Goal: Information Seeking & Learning: Compare options

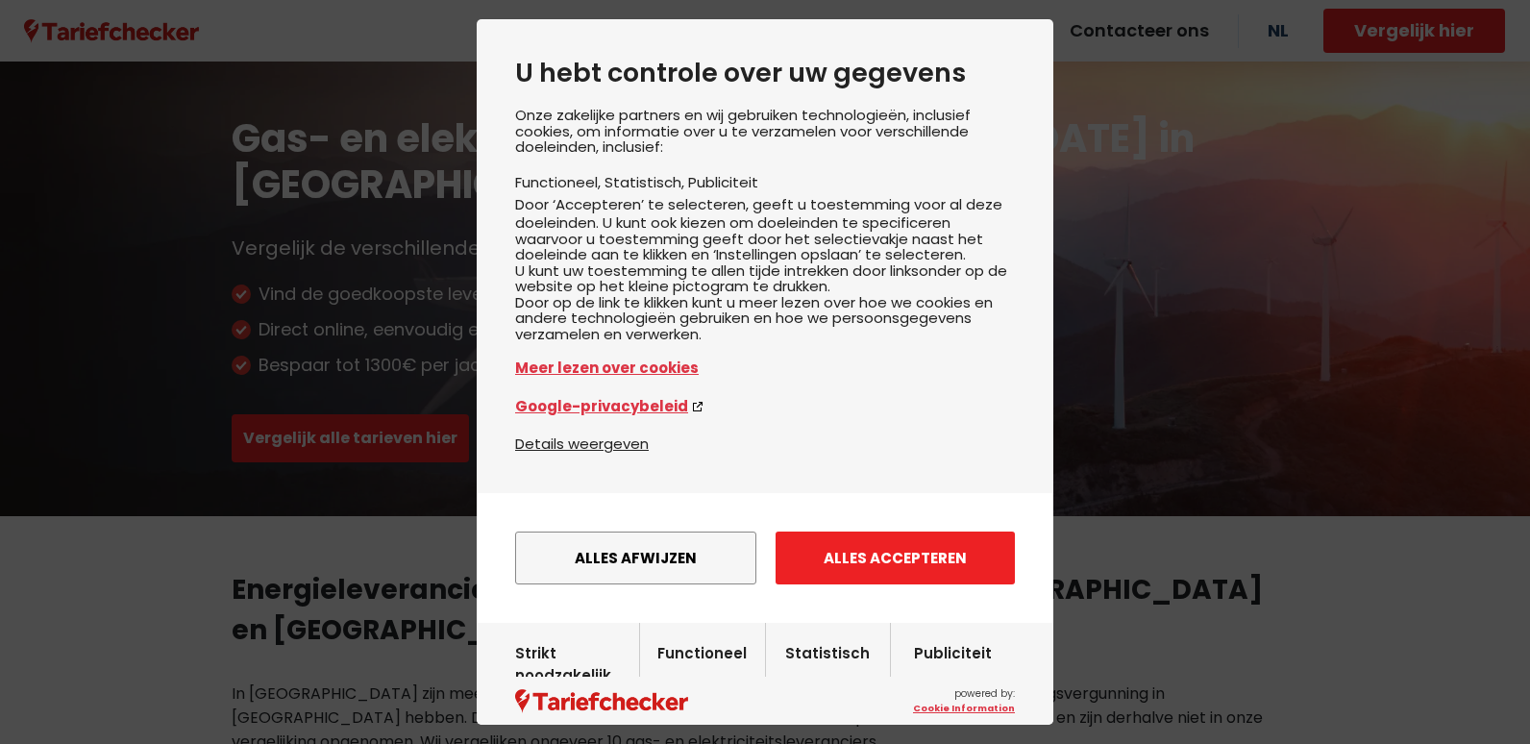
click at [952, 584] on button "Alles accepteren" at bounding box center [895, 558] width 239 height 53
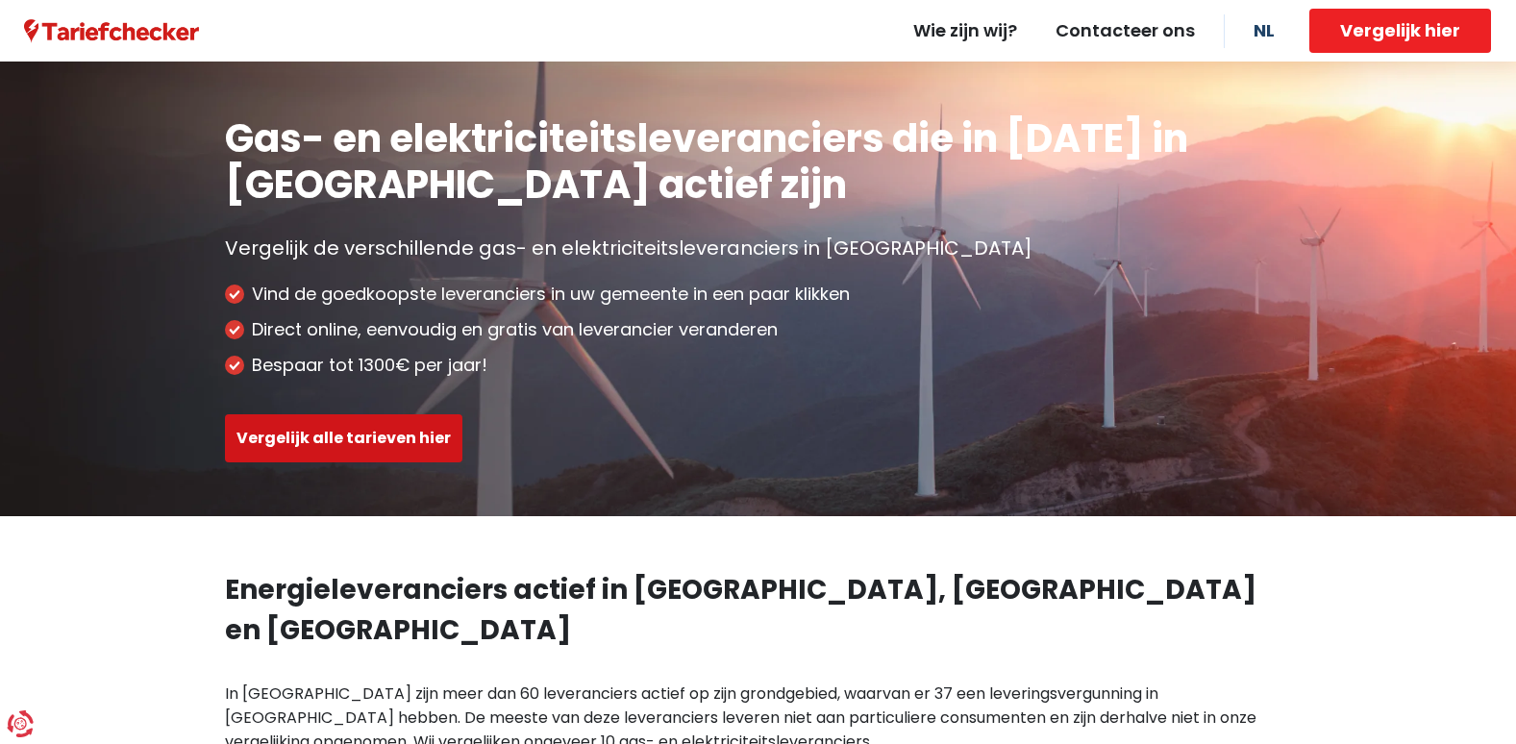
click at [396, 433] on button "Vergelijk alle tarieven hier" at bounding box center [343, 438] width 237 height 48
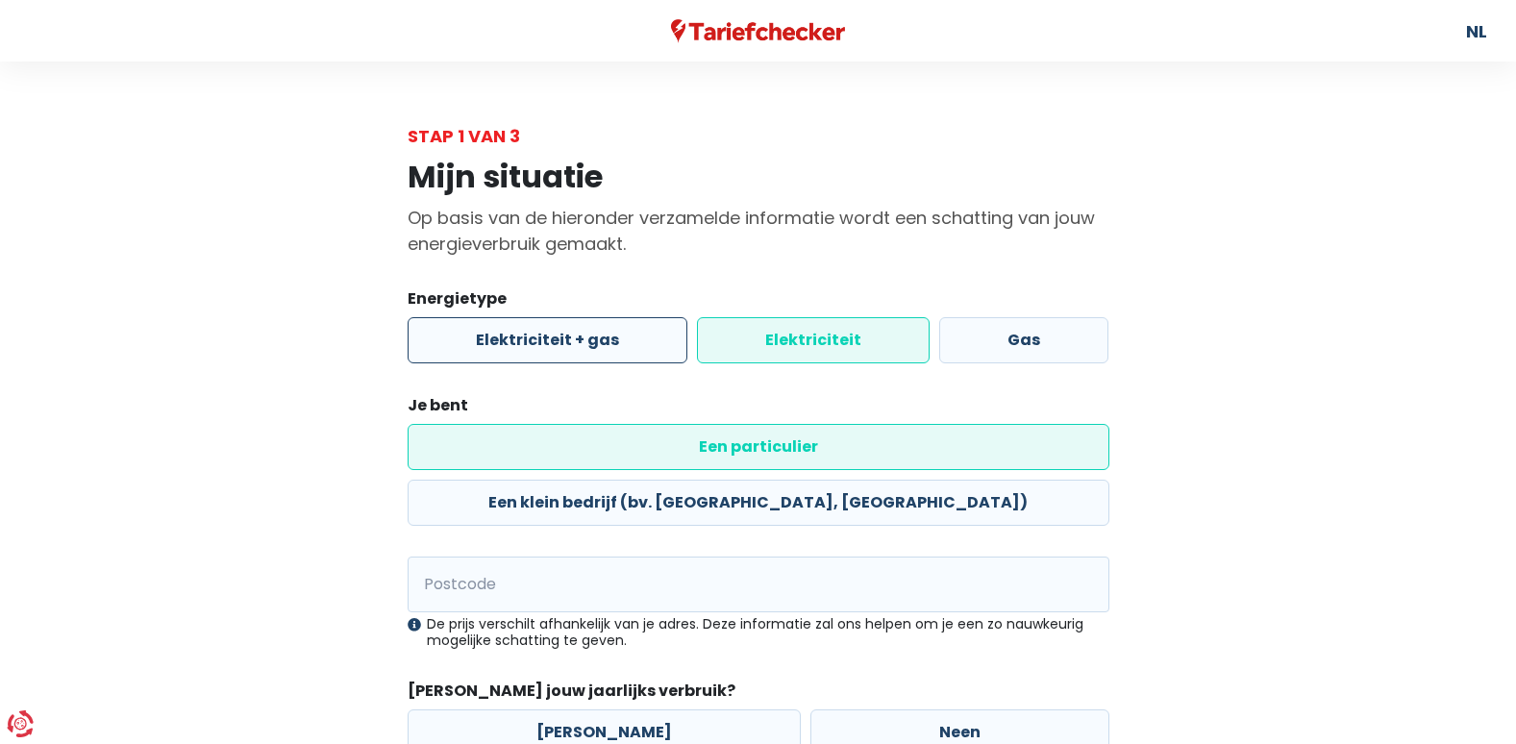
click at [567, 335] on label "Elektriciteit + gas" at bounding box center [548, 340] width 280 height 46
click at [567, 335] on input "Elektriciteit + gas" at bounding box center [548, 340] width 280 height 46
radio input "true"
radio input "false"
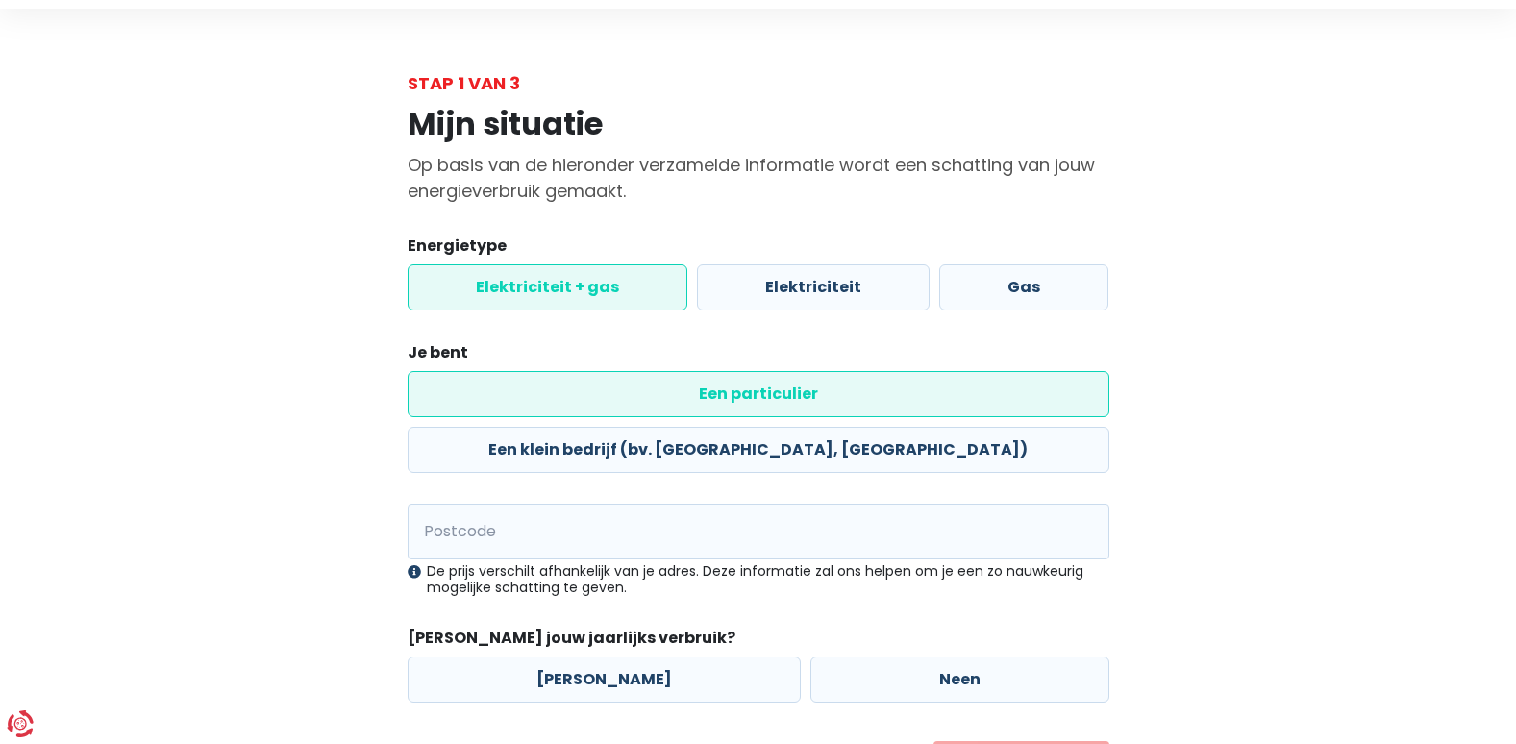
scroll to position [96, 0]
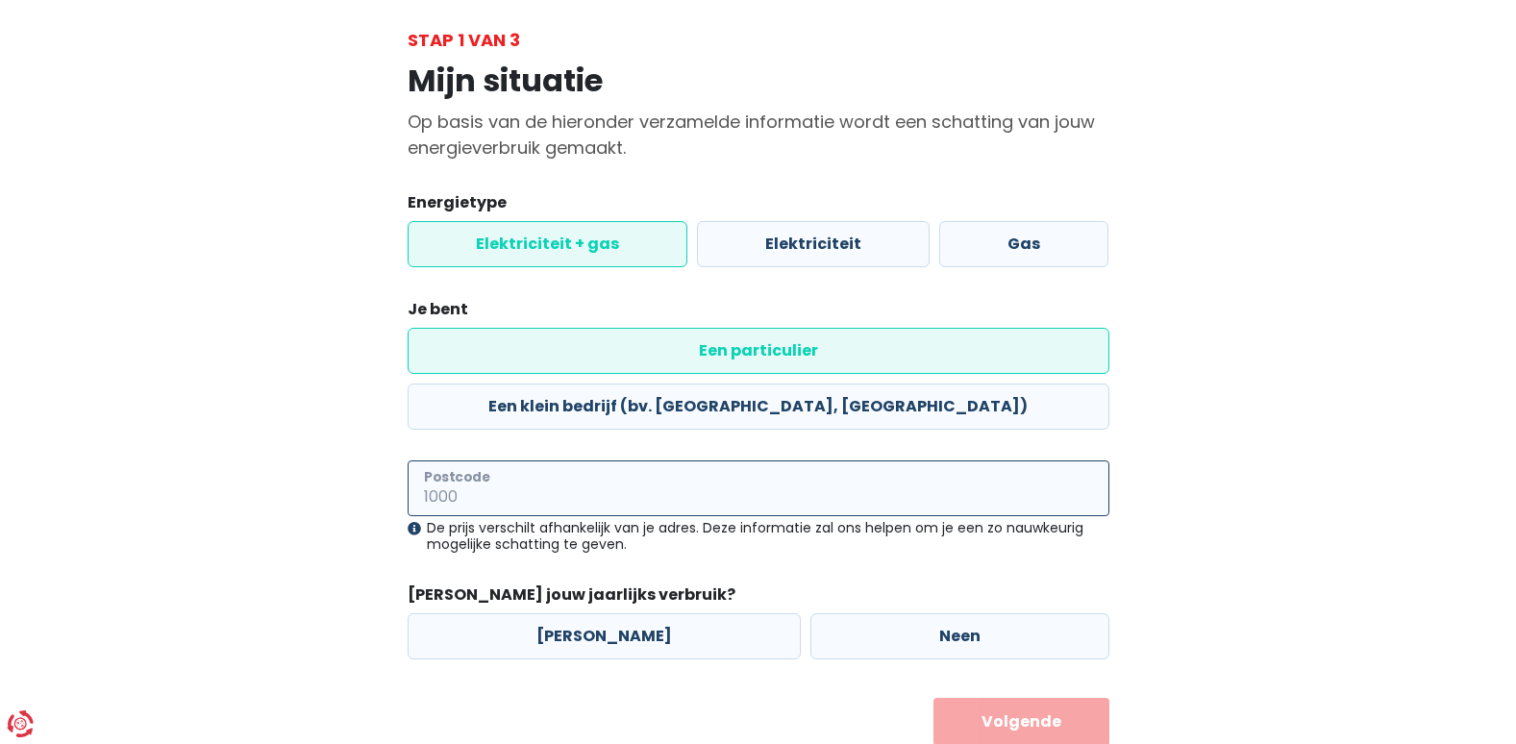
click at [530, 460] on input "Postcode" at bounding box center [759, 488] width 702 height 56
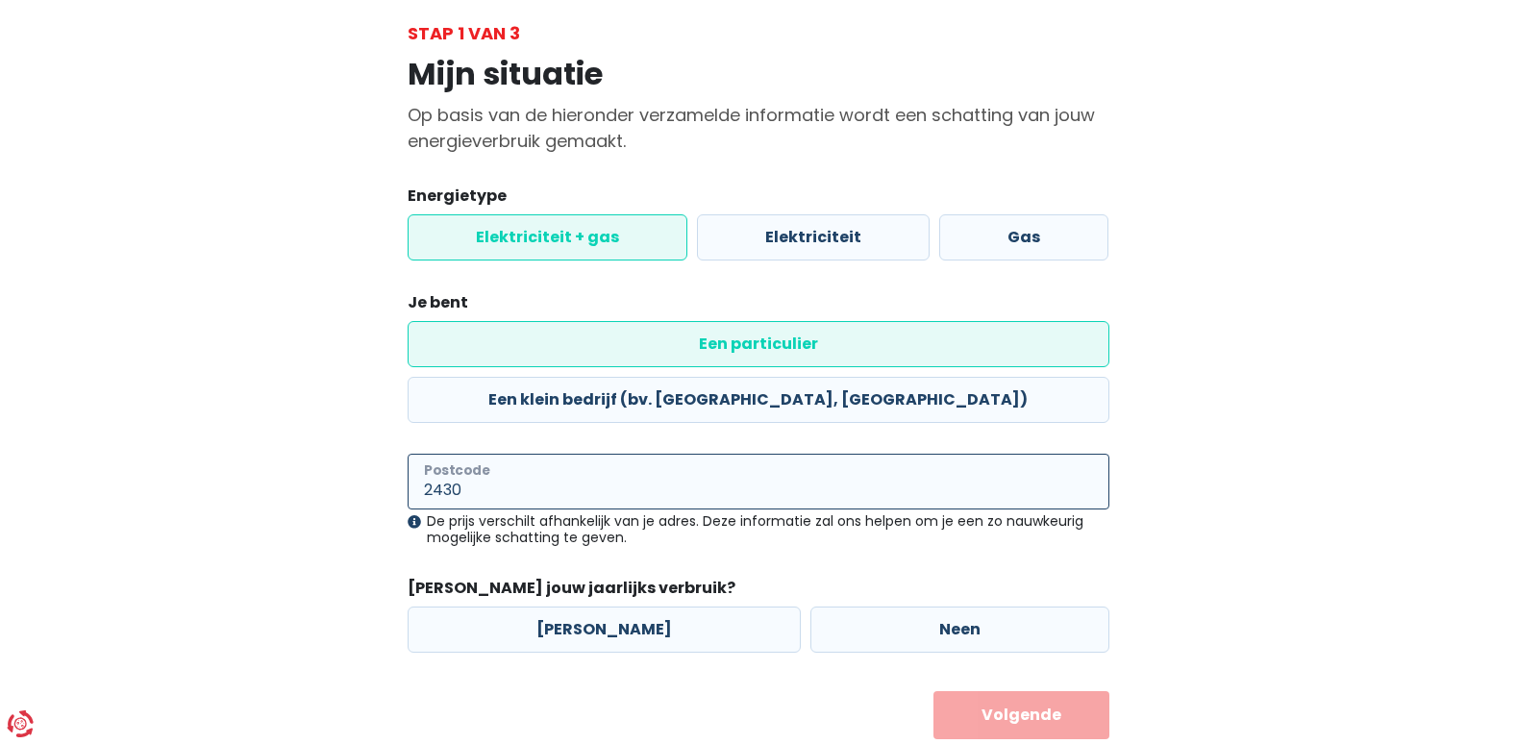
scroll to position [105, 0]
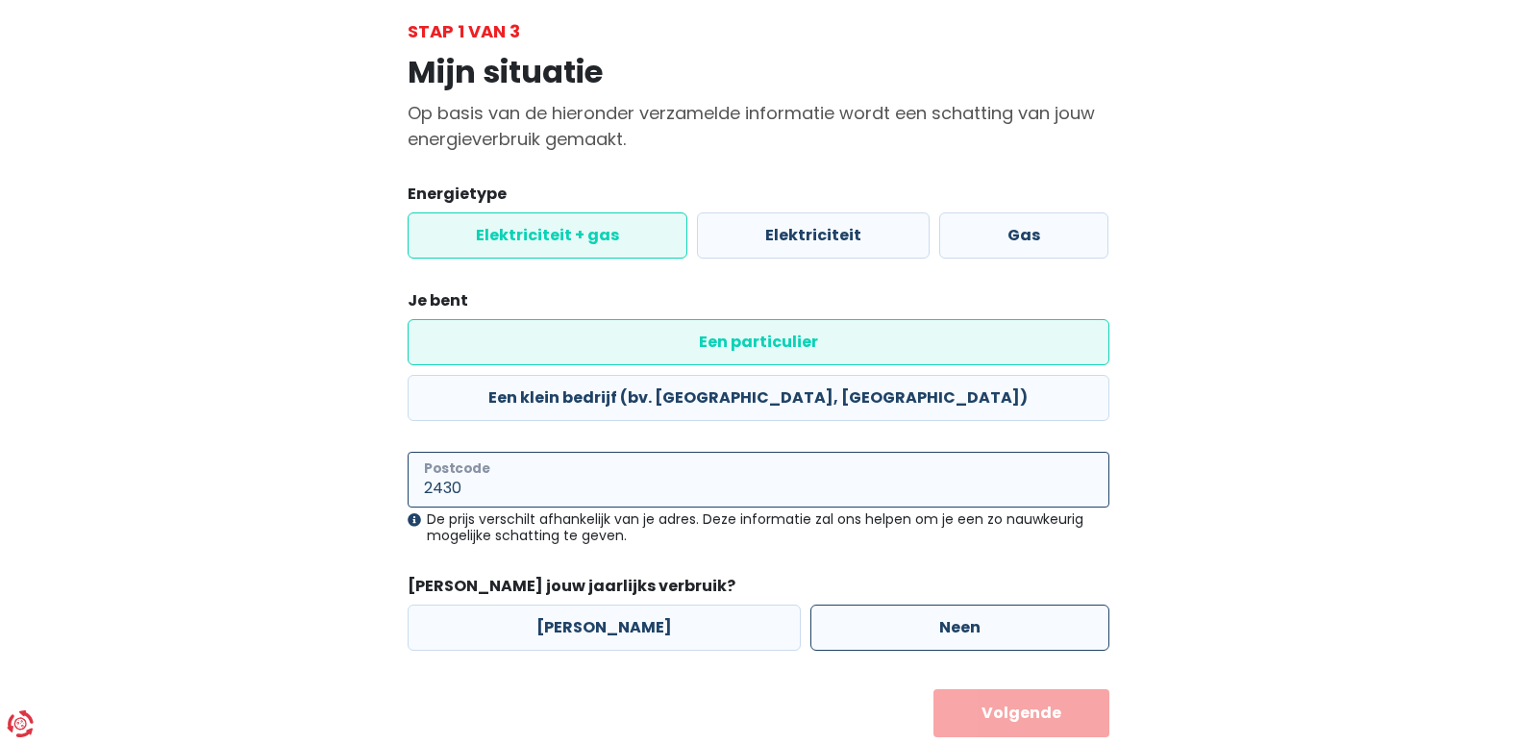
type input "2430"
click at [976, 605] on label "Neen" at bounding box center [959, 628] width 299 height 46
click at [976, 605] on input "Neen" at bounding box center [959, 628] width 299 height 46
radio input "true"
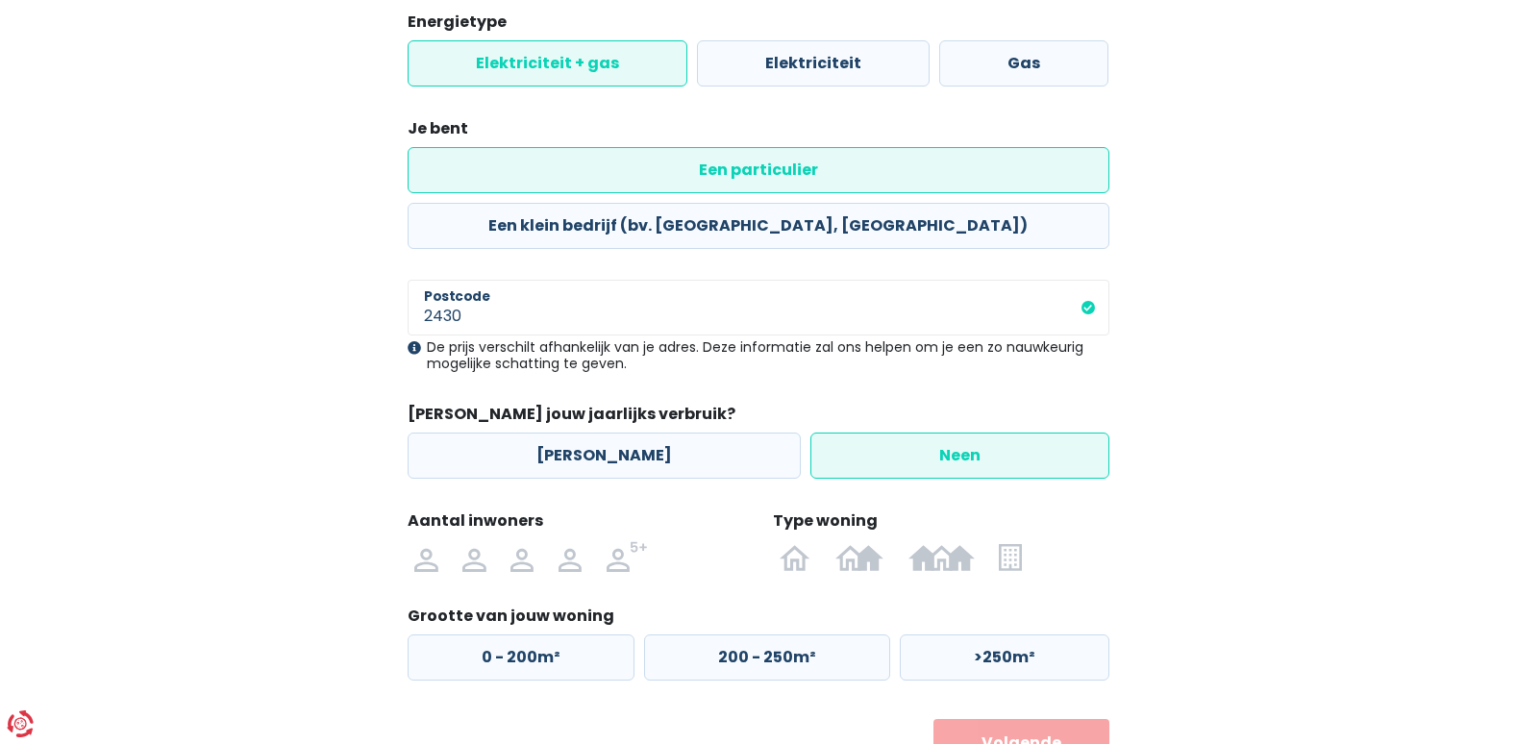
scroll to position [307, 0]
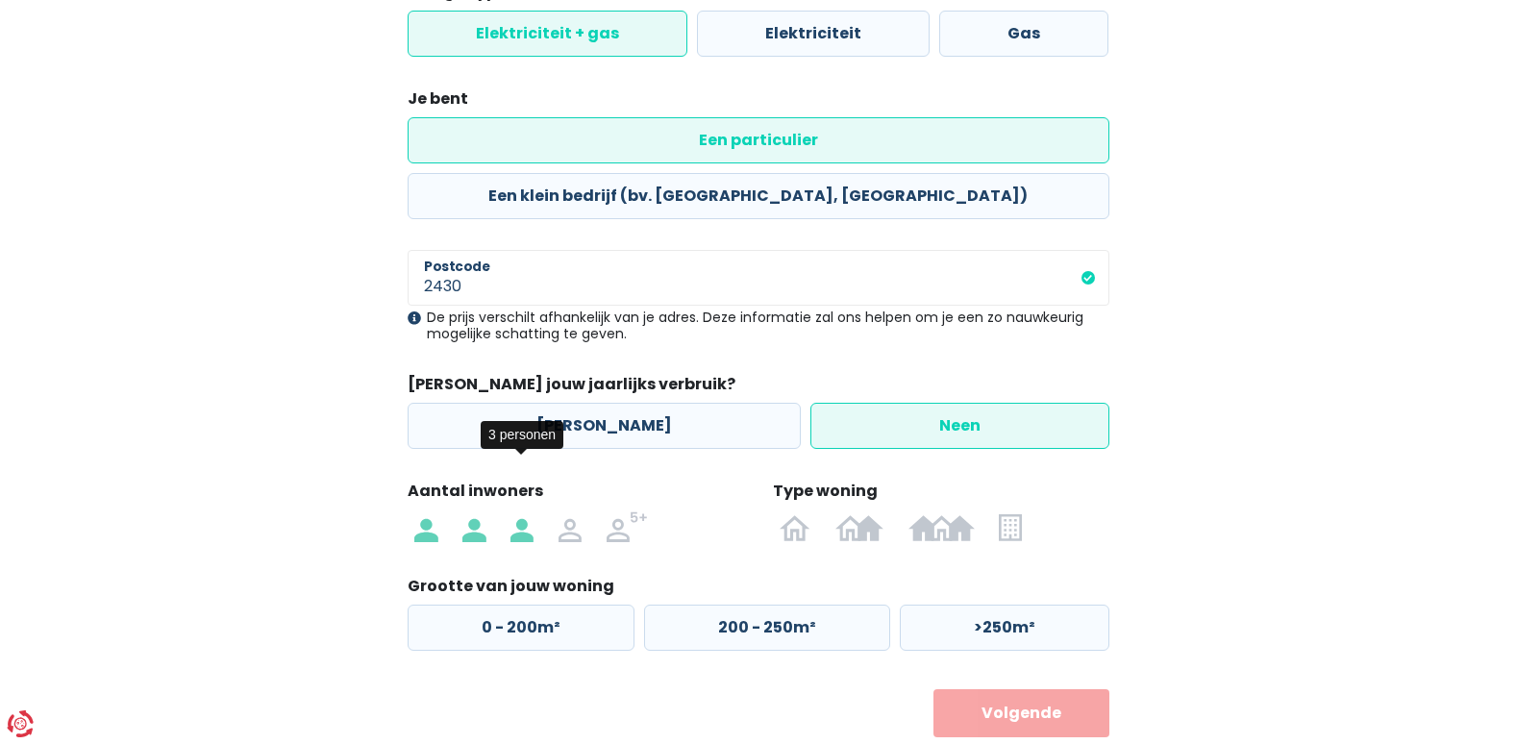
click at [523, 511] on img at bounding box center [521, 526] width 23 height 31
click at [523, 511] on input "radio" at bounding box center [522, 526] width 48 height 31
radio input "true"
click at [569, 511] on img at bounding box center [569, 526] width 23 height 31
click at [569, 511] on input "radio" at bounding box center [570, 526] width 48 height 31
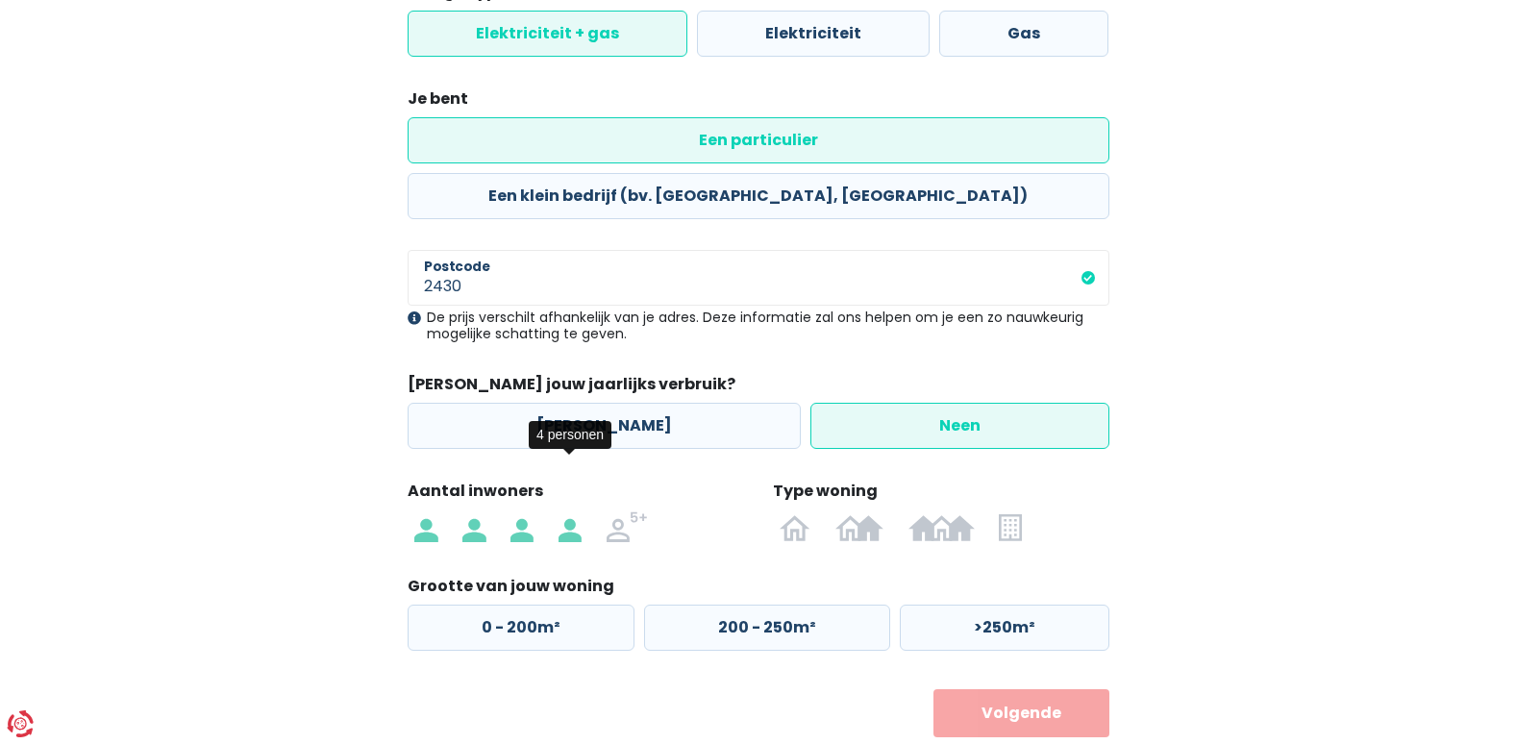
radio input "true"
radio input "false"
click at [795, 511] on img at bounding box center [794, 526] width 31 height 31
click at [795, 511] on input "radio" at bounding box center [796, 526] width 56 height 31
radio input "true"
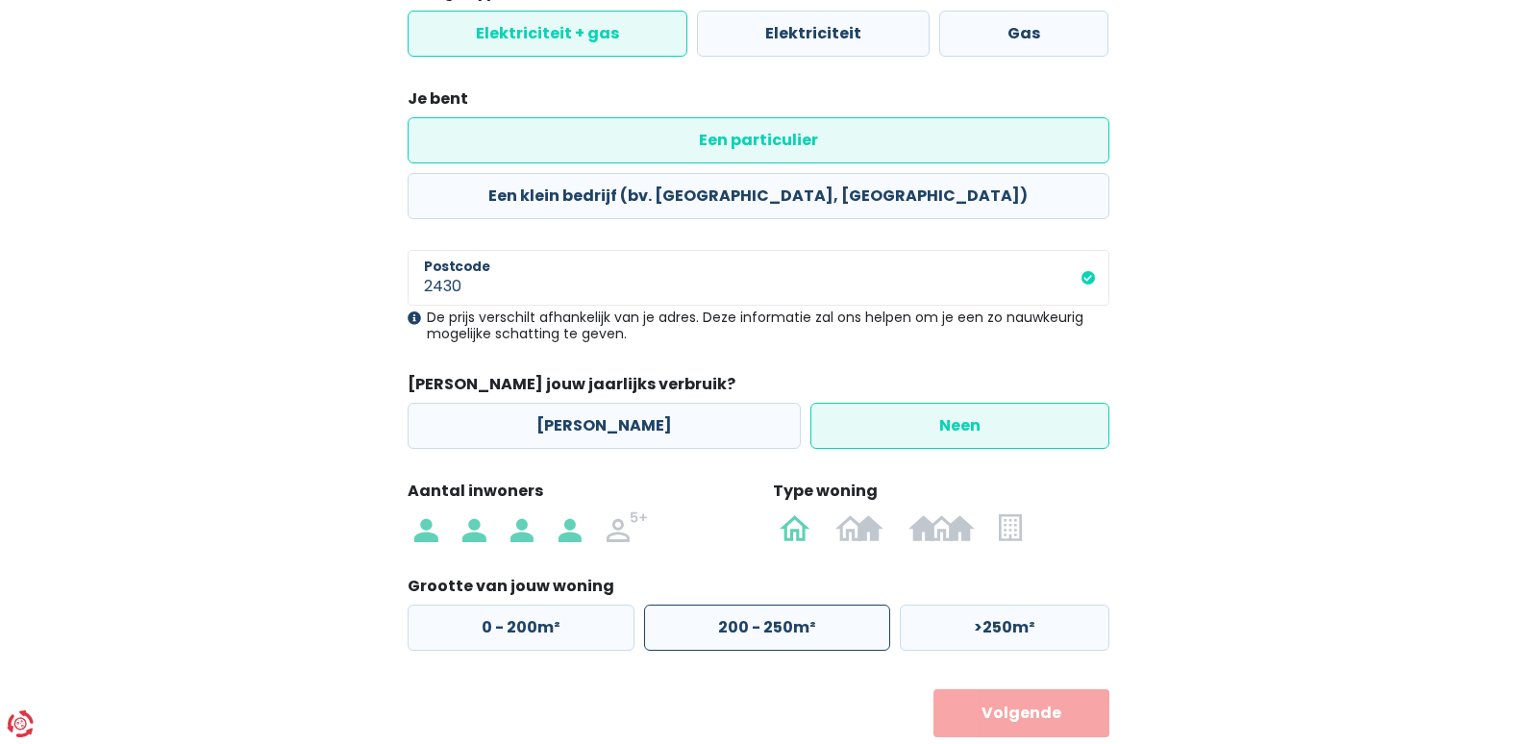
drag, startPoint x: 781, startPoint y: 577, endPoint x: 794, endPoint y: 591, distance: 19.1
click at [781, 605] on label "200 - 250m²" at bounding box center [767, 628] width 246 height 46
click at [781, 605] on input "200 - 250m²" at bounding box center [767, 628] width 246 height 46
radio input "true"
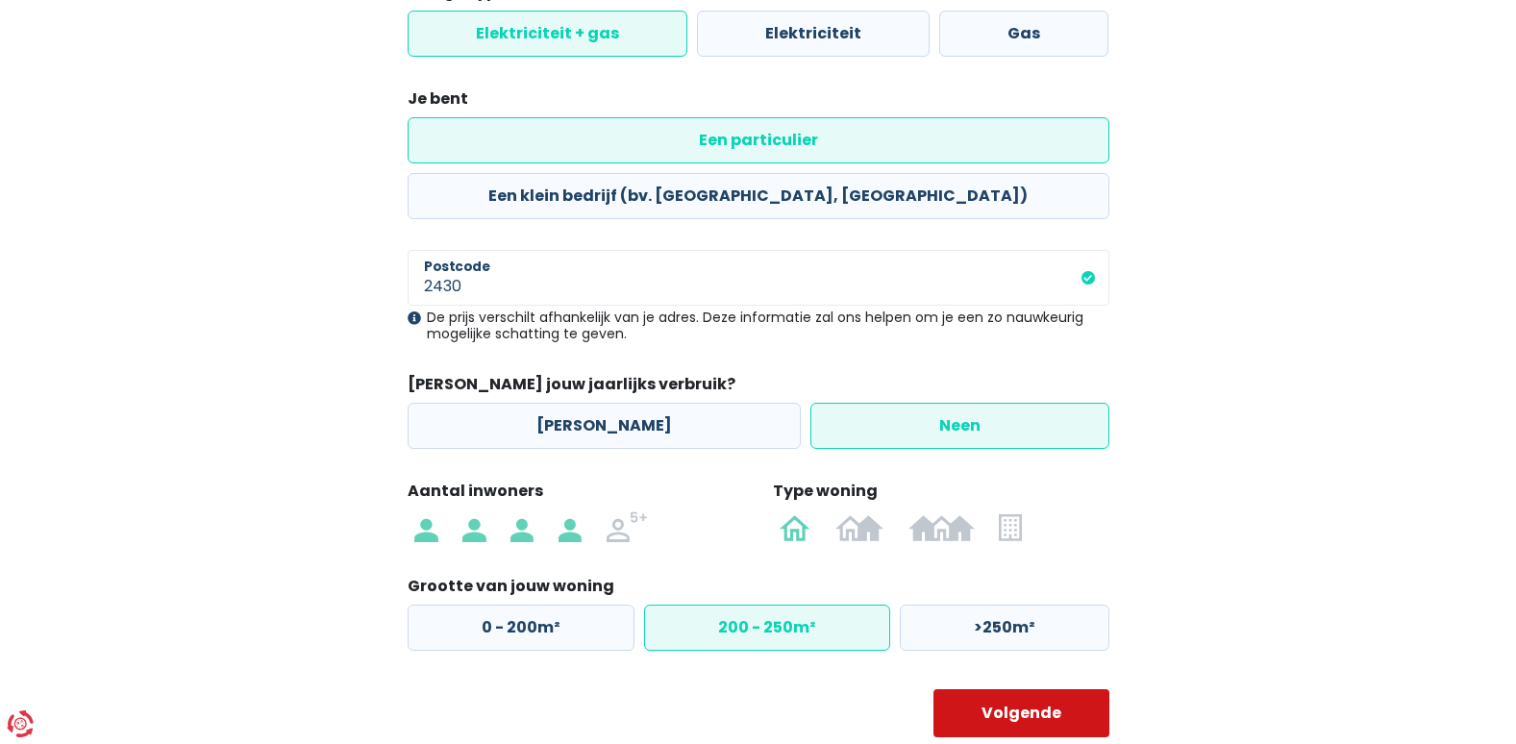
click at [1041, 689] on button "Volgende" at bounding box center [1021, 713] width 176 height 48
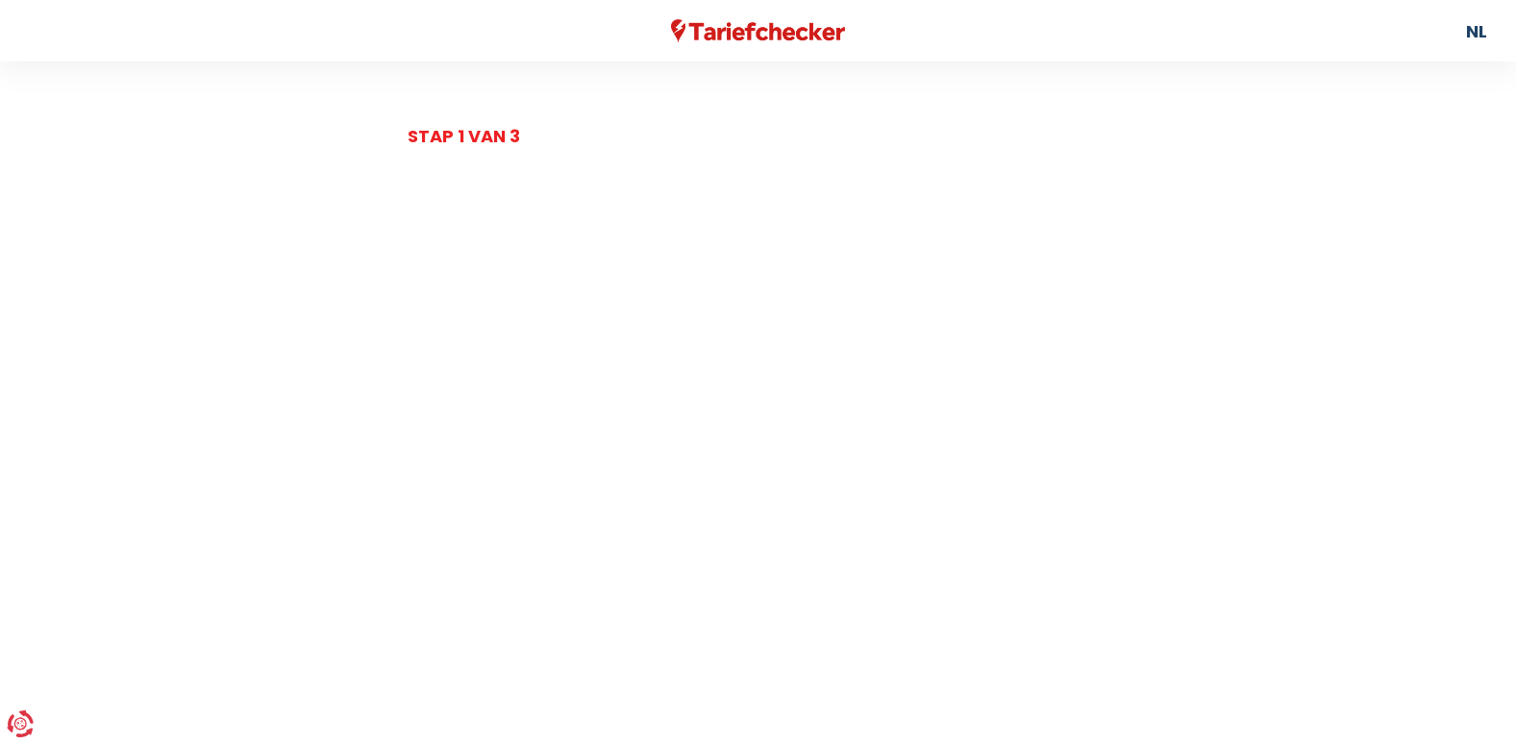
select select
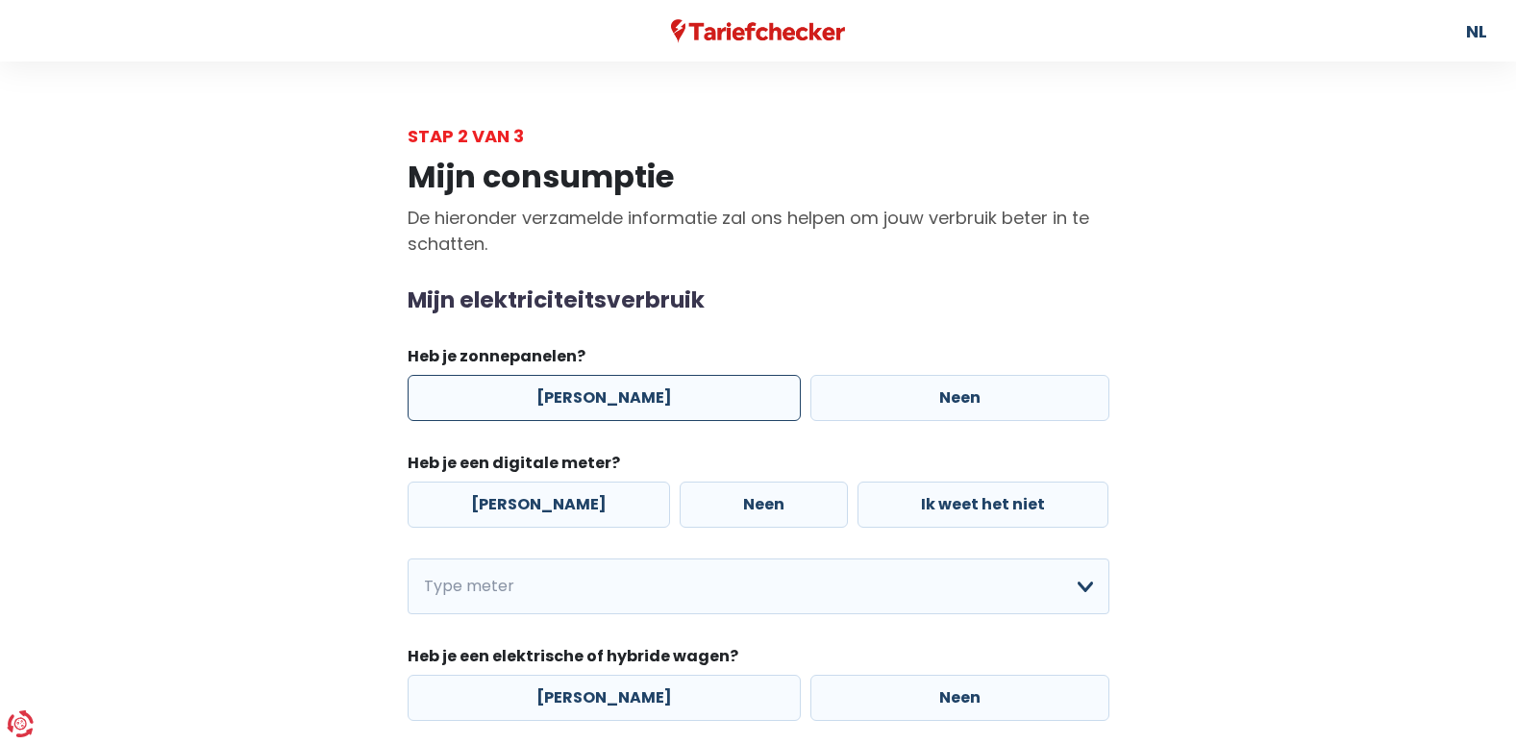
click at [597, 392] on label "[PERSON_NAME]" at bounding box center [604, 398] width 393 height 46
click at [597, 392] on input "[PERSON_NAME]" at bounding box center [604, 398] width 393 height 46
radio input "true"
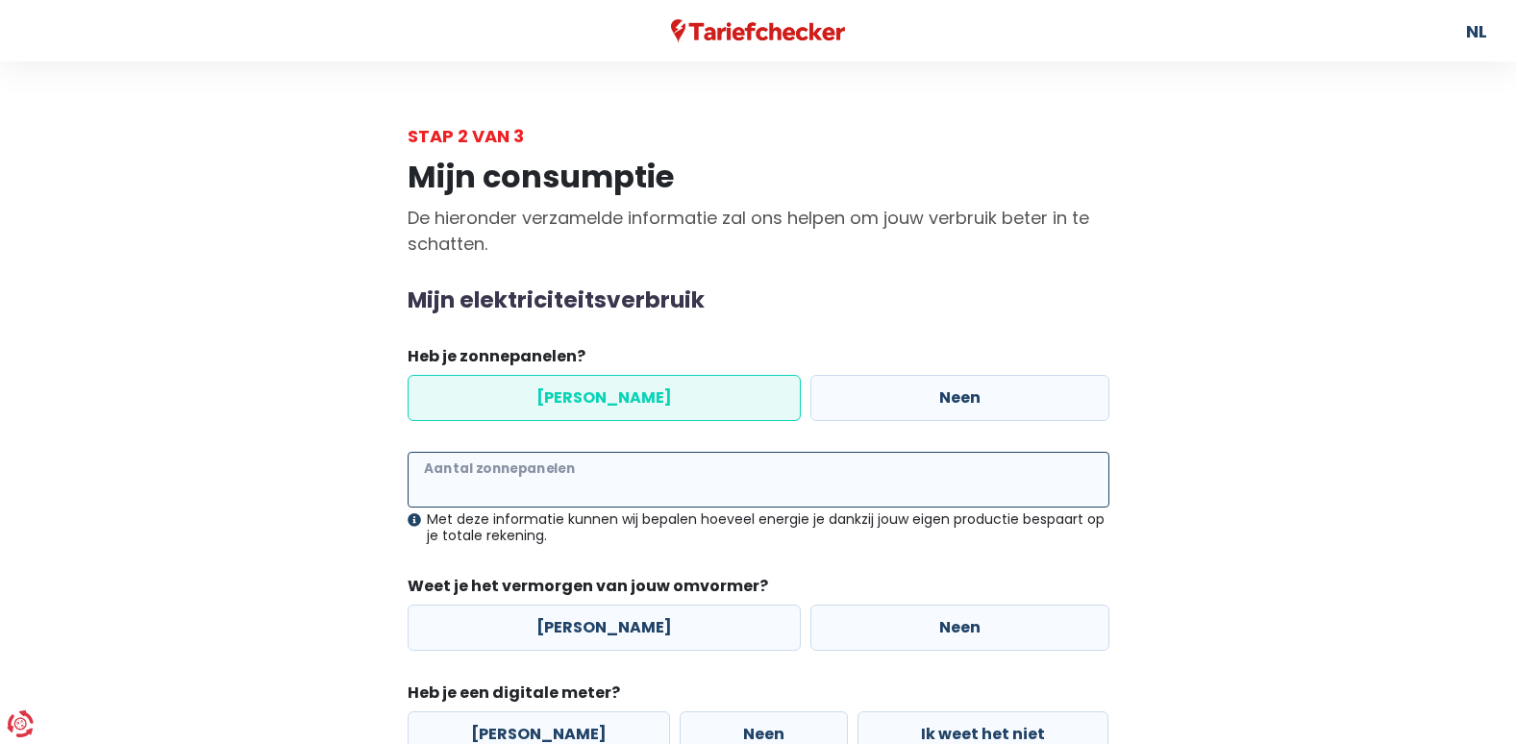
click at [552, 474] on input "Aantal zonnepanelen" at bounding box center [759, 480] width 702 height 56
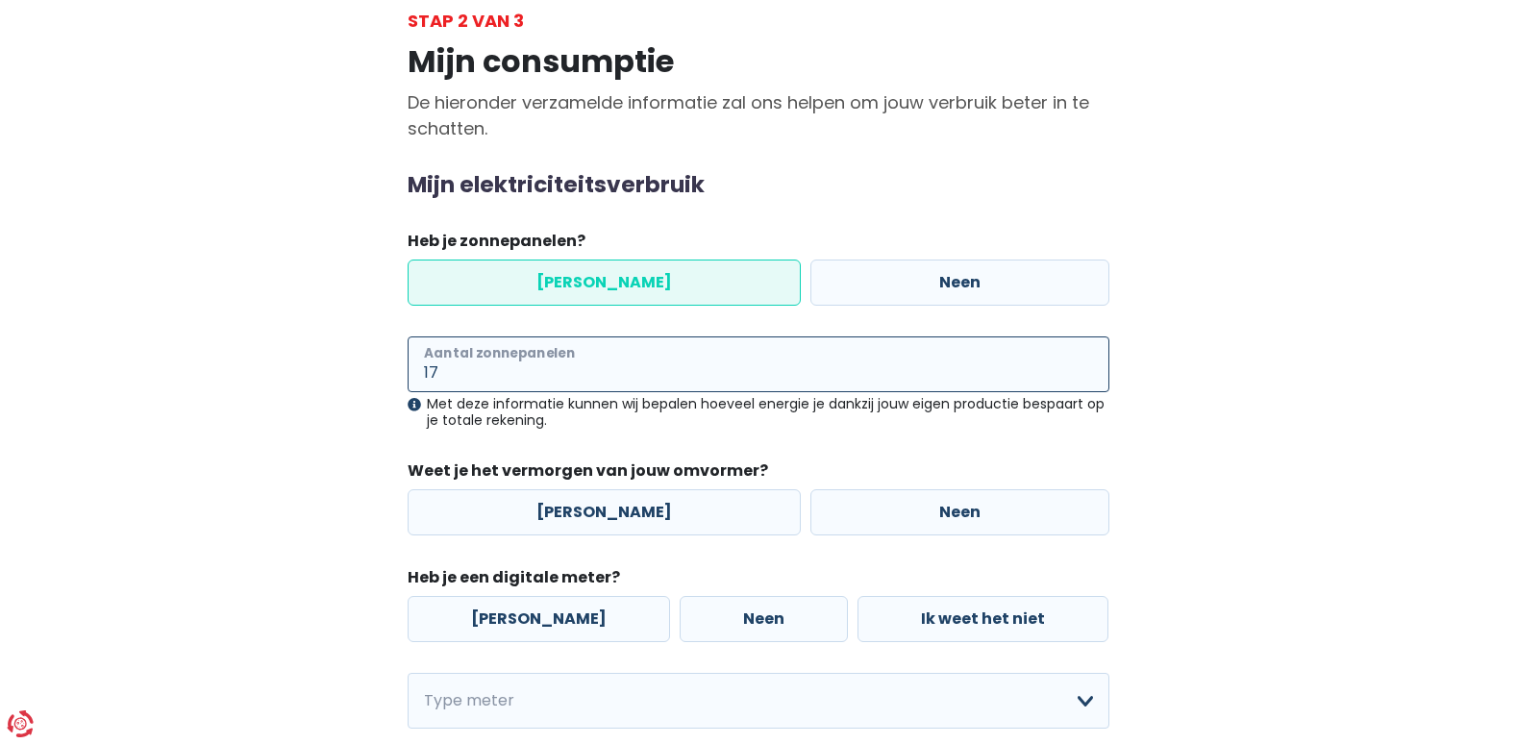
scroll to position [192, 0]
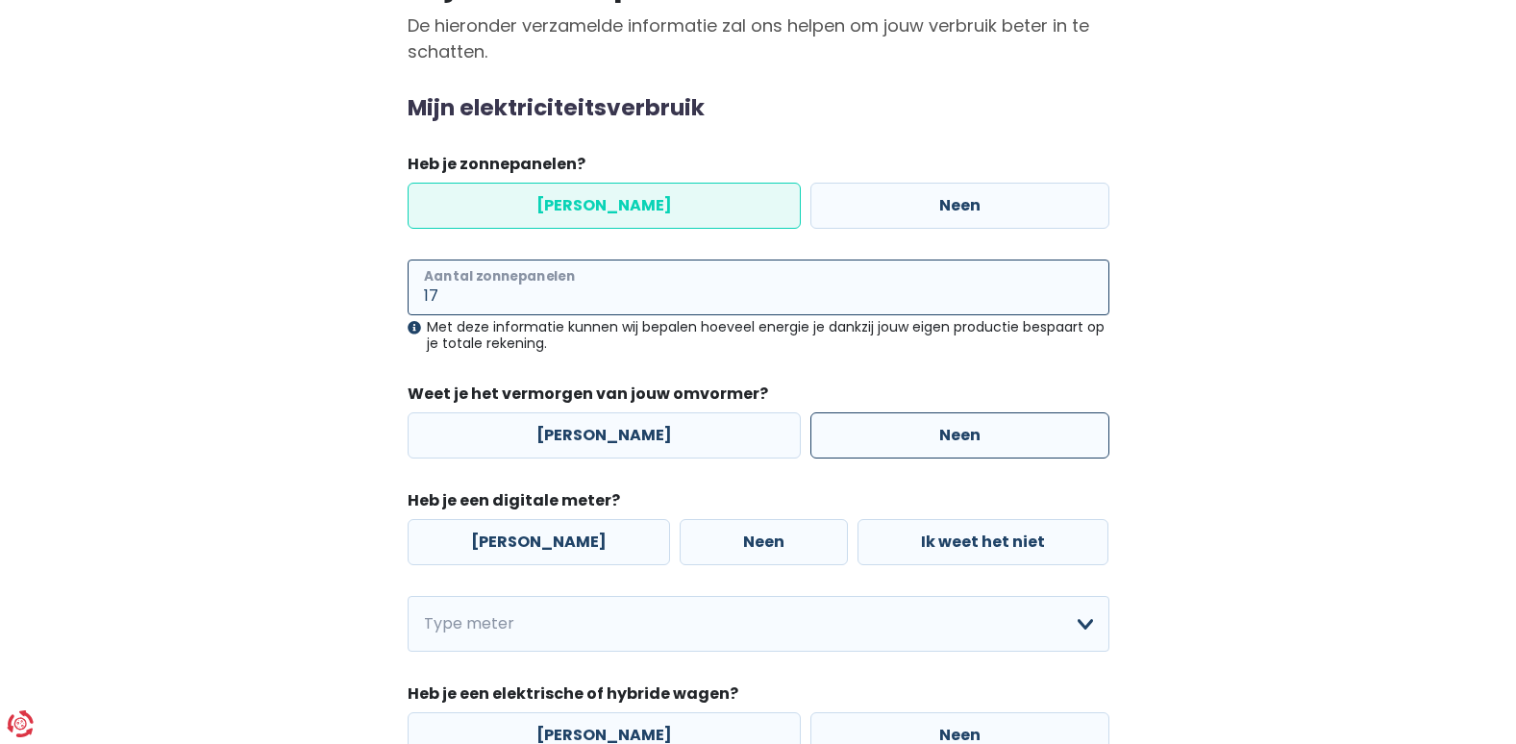
type input "17"
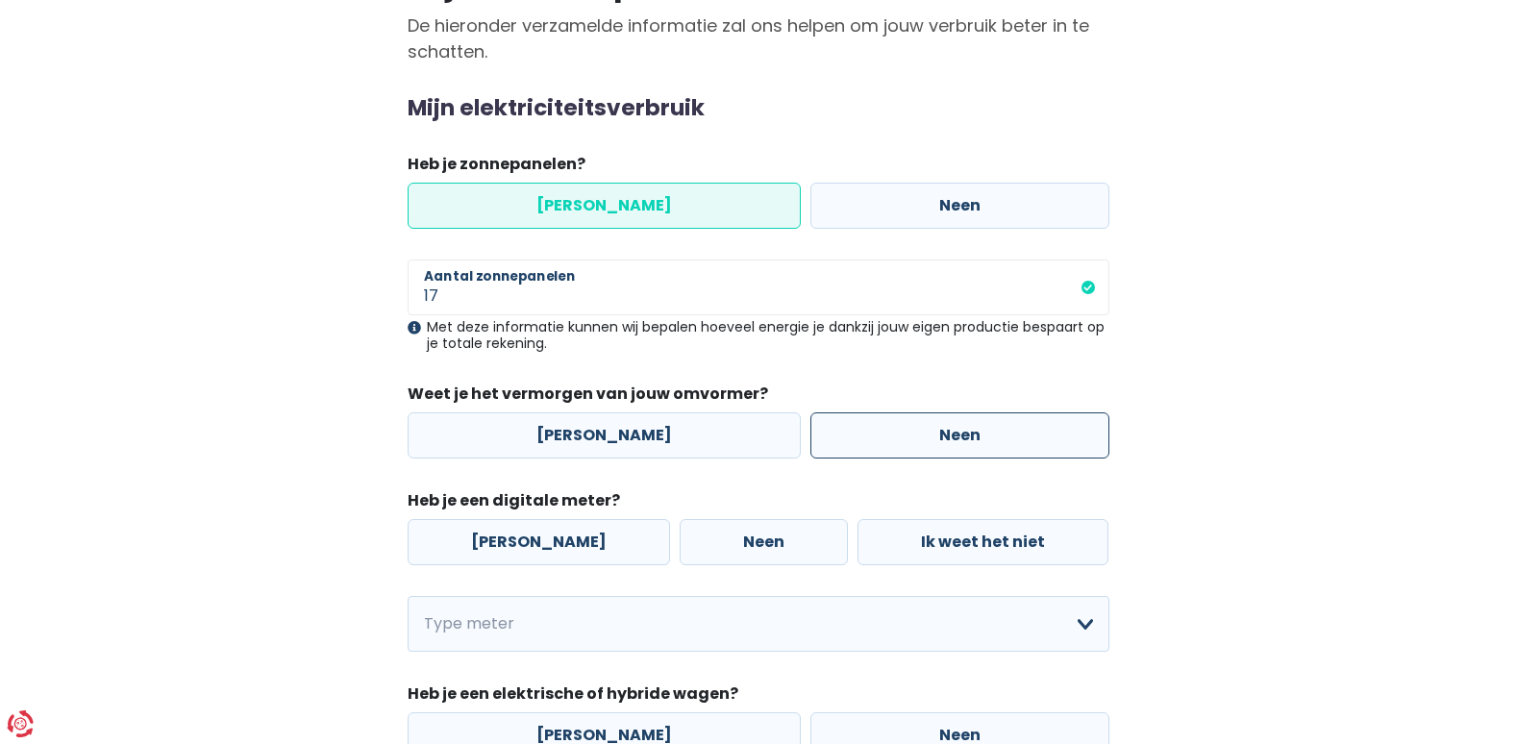
click at [927, 430] on label "Neen" at bounding box center [959, 435] width 299 height 46
click at [927, 430] on input "Neen" at bounding box center [959, 435] width 299 height 46
radio input "true"
click at [489, 537] on label "[PERSON_NAME]" at bounding box center [539, 542] width 262 height 46
click at [489, 537] on input "[PERSON_NAME]" at bounding box center [539, 542] width 262 height 46
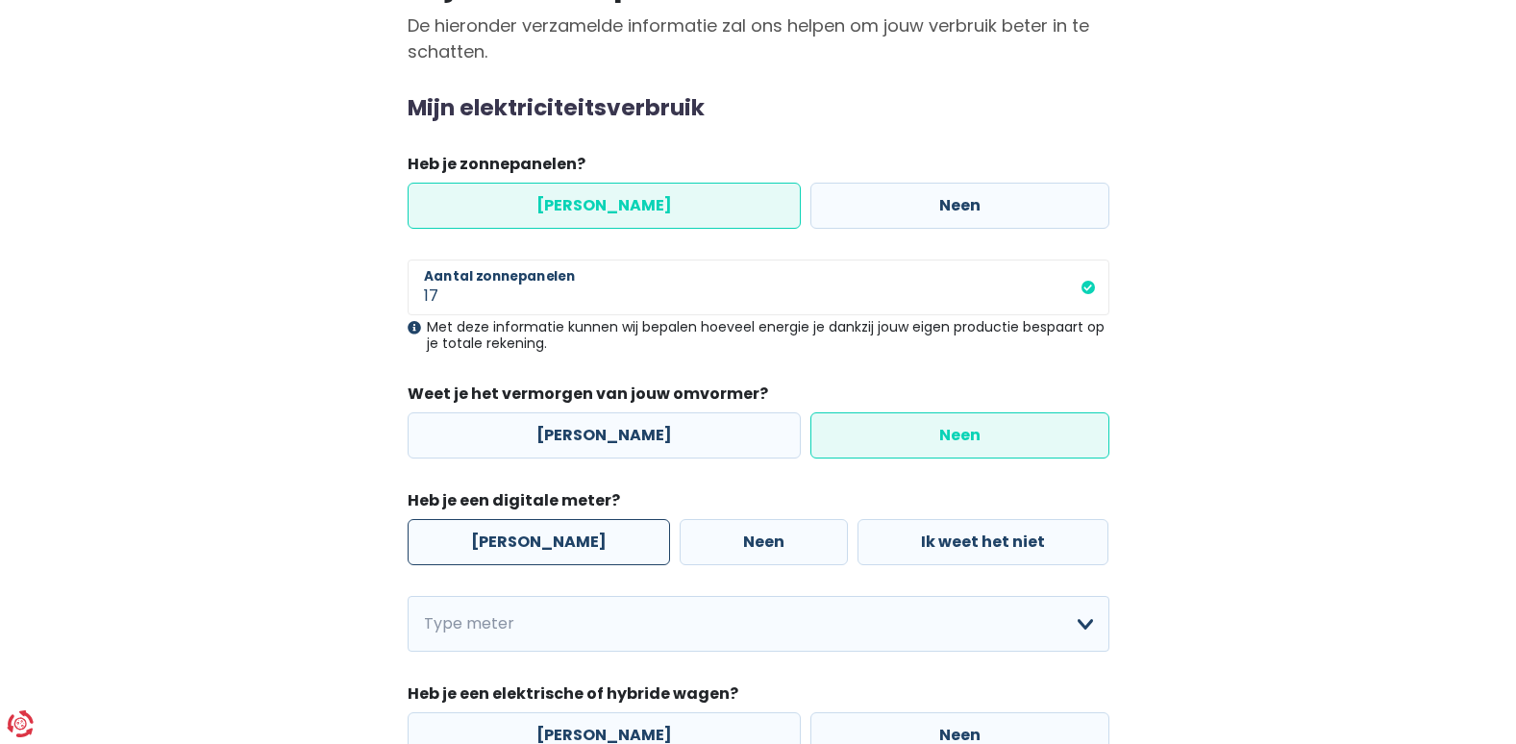
radio input "true"
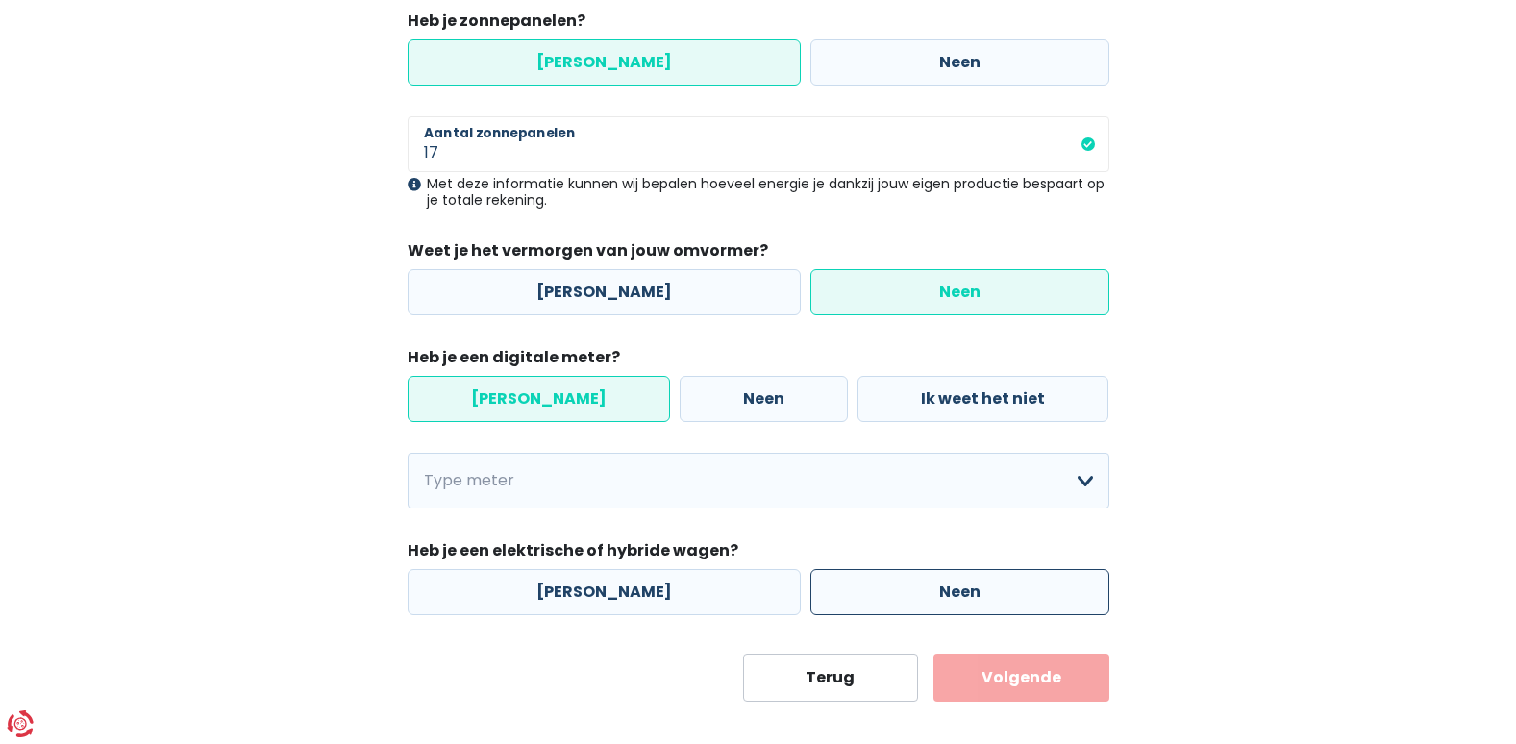
scroll to position [356, 0]
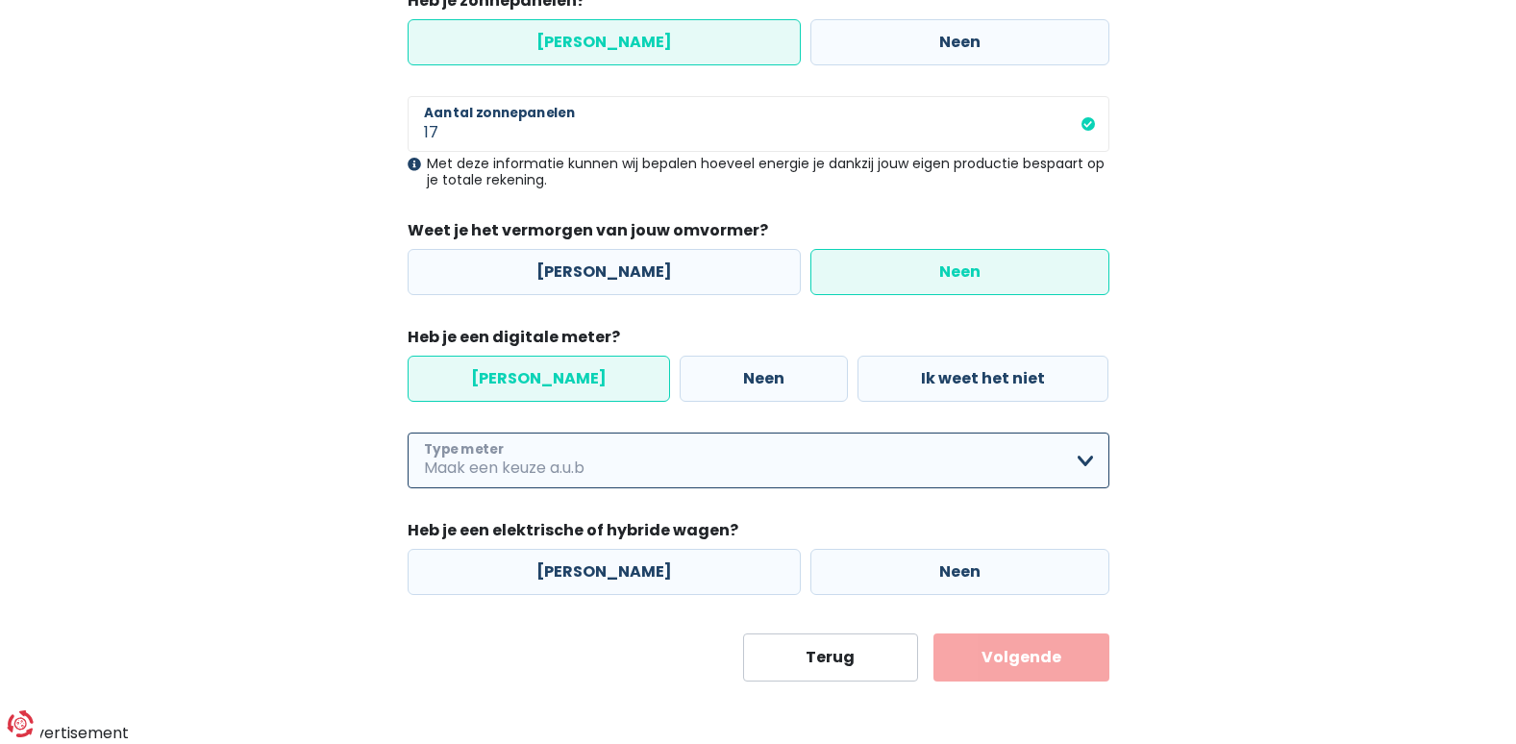
click at [1085, 461] on select "Enkelvoudig Tweevoudig Enkelvoudig + uitsluitend nachttarief Tweevoudig + uitsl…" at bounding box center [759, 461] width 702 height 56
select select "day_single_rate"
click at [408, 433] on select "Enkelvoudig Tweevoudig Enkelvoudig + uitsluitend nachttarief Tweevoudig + uitsl…" at bounding box center [759, 461] width 702 height 56
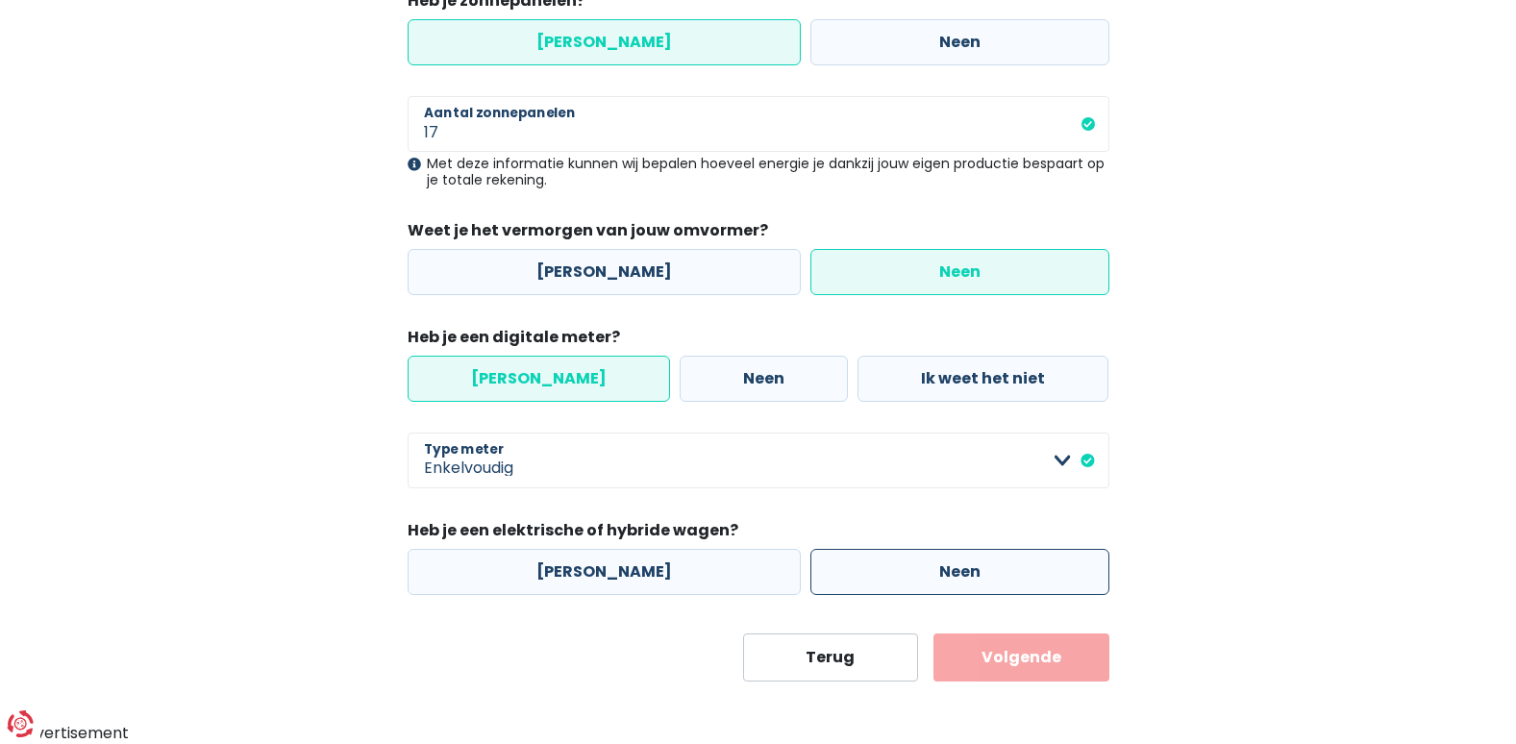
click at [913, 566] on label "Neen" at bounding box center [959, 572] width 299 height 46
click at [913, 566] on input "Neen" at bounding box center [959, 572] width 299 height 46
radio input "true"
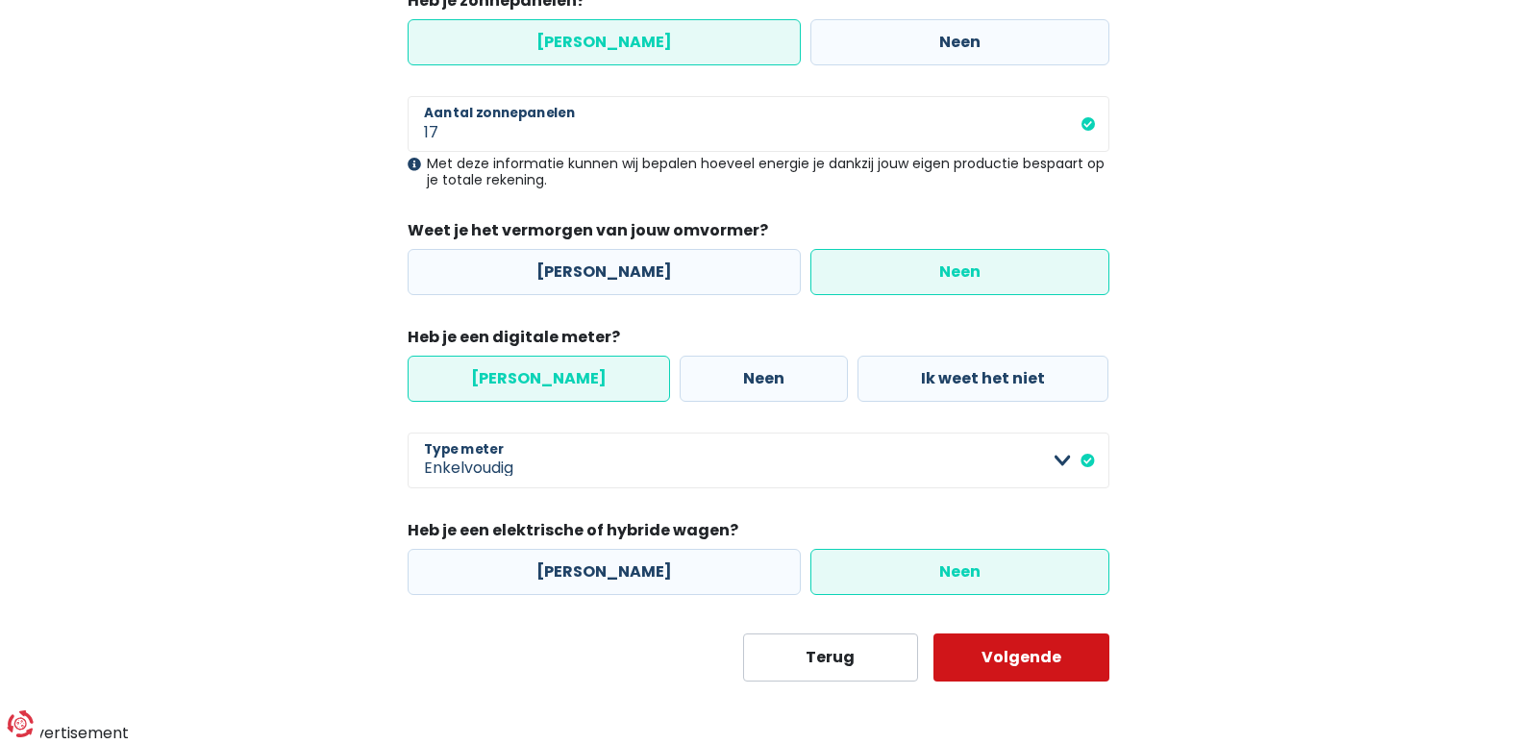
click at [1038, 658] on button "Volgende" at bounding box center [1021, 657] width 176 height 48
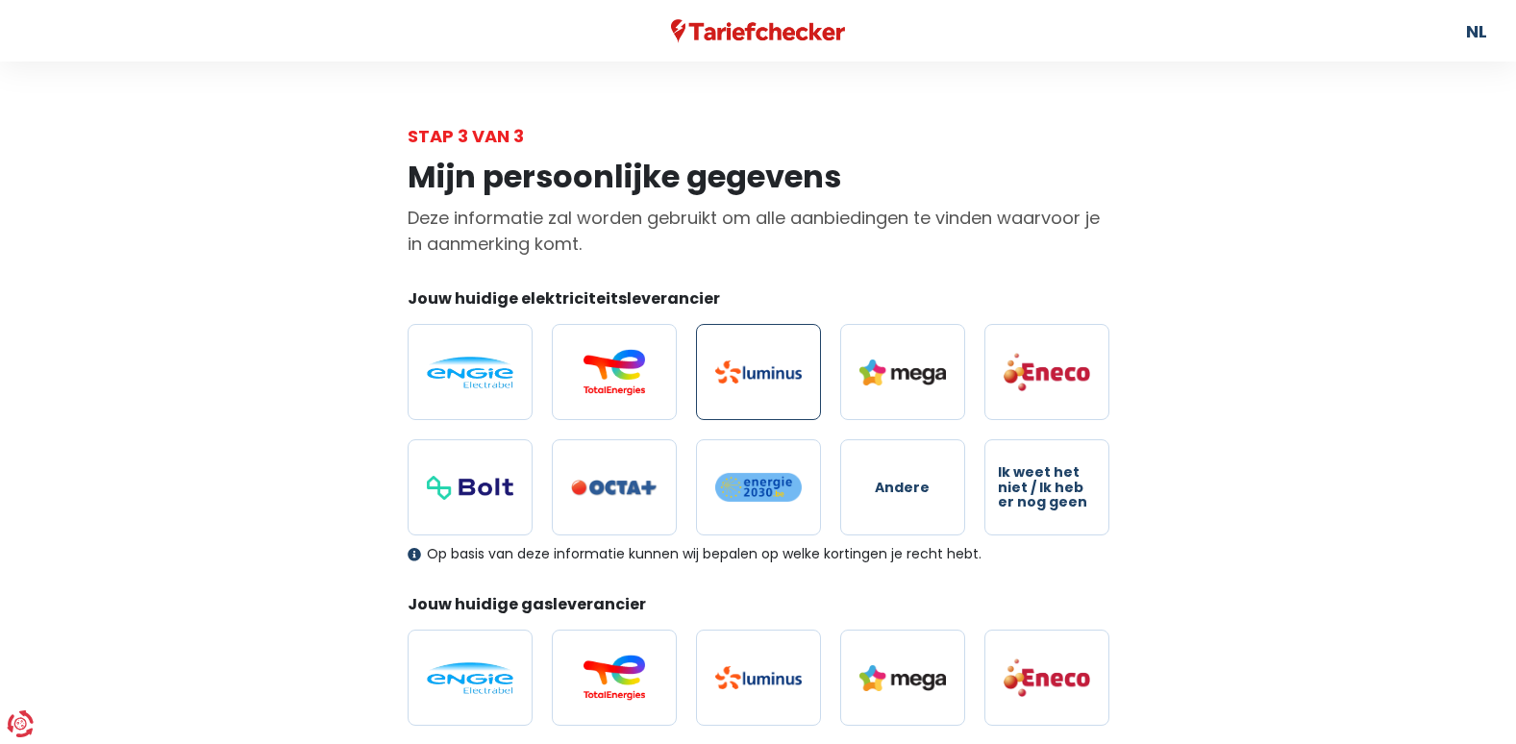
click at [755, 367] on img at bounding box center [758, 371] width 87 height 23
click at [755, 367] on input "radio" at bounding box center [758, 372] width 125 height 96
radio input "true"
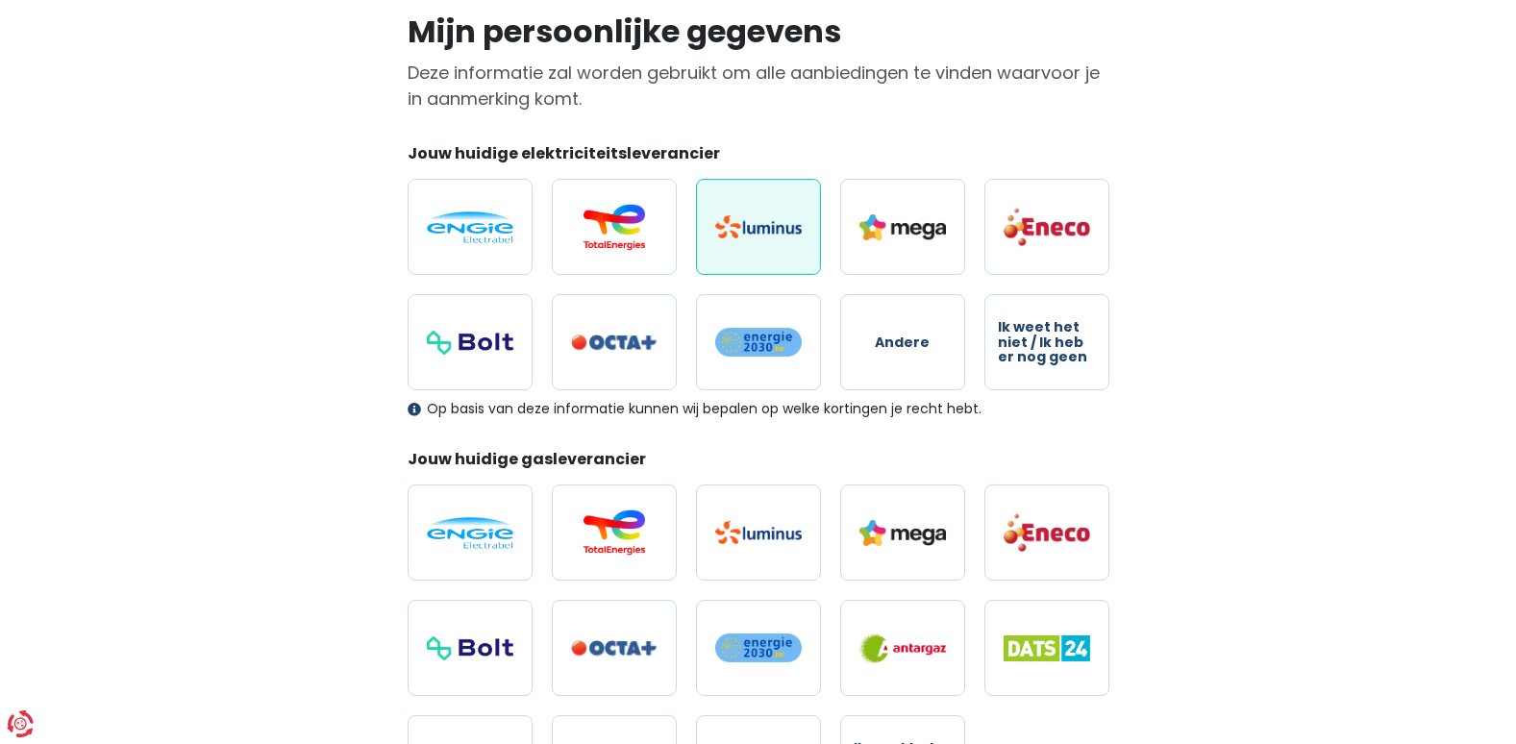
scroll to position [192, 0]
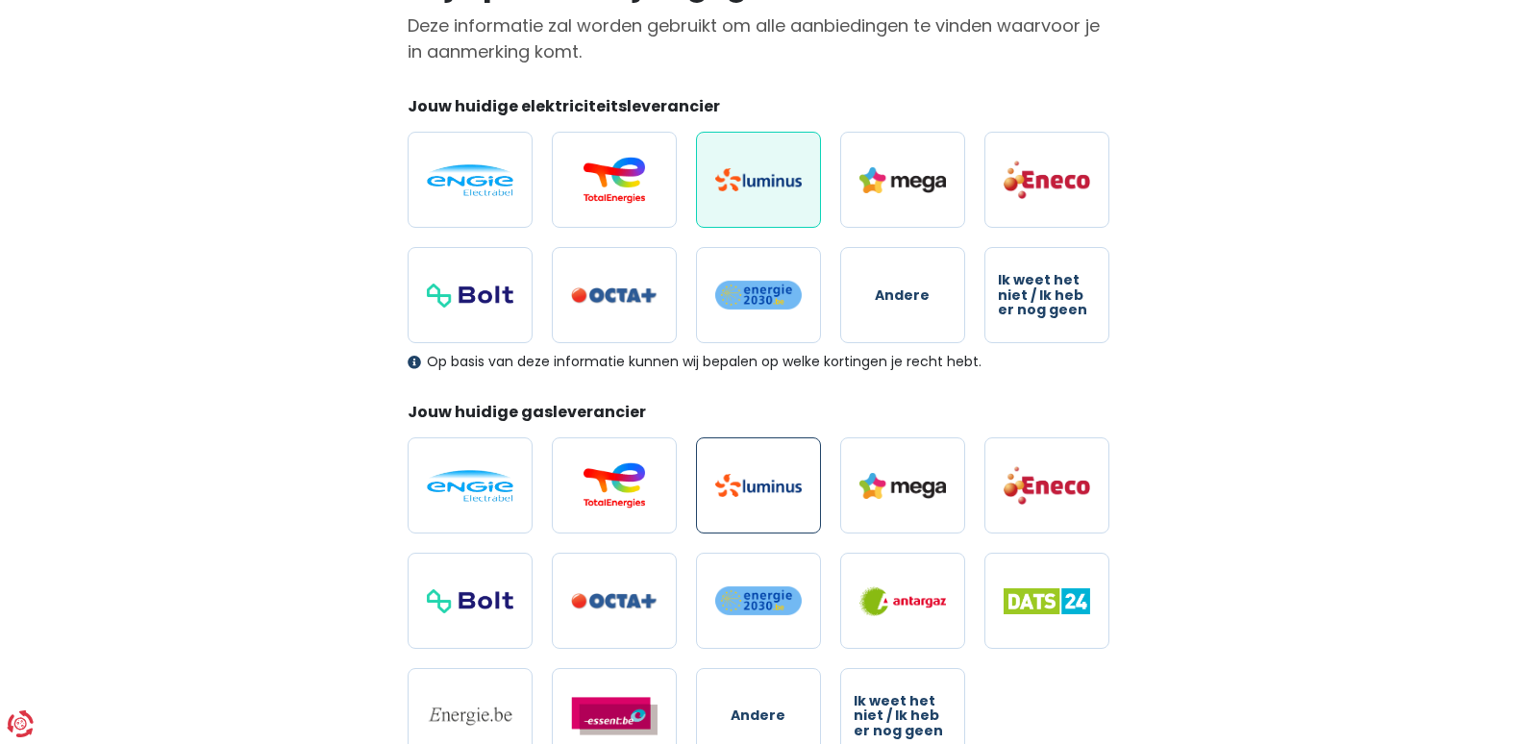
click at [779, 473] on label at bounding box center [758, 485] width 125 height 96
click at [779, 473] on input "radio" at bounding box center [758, 485] width 125 height 96
radio input "true"
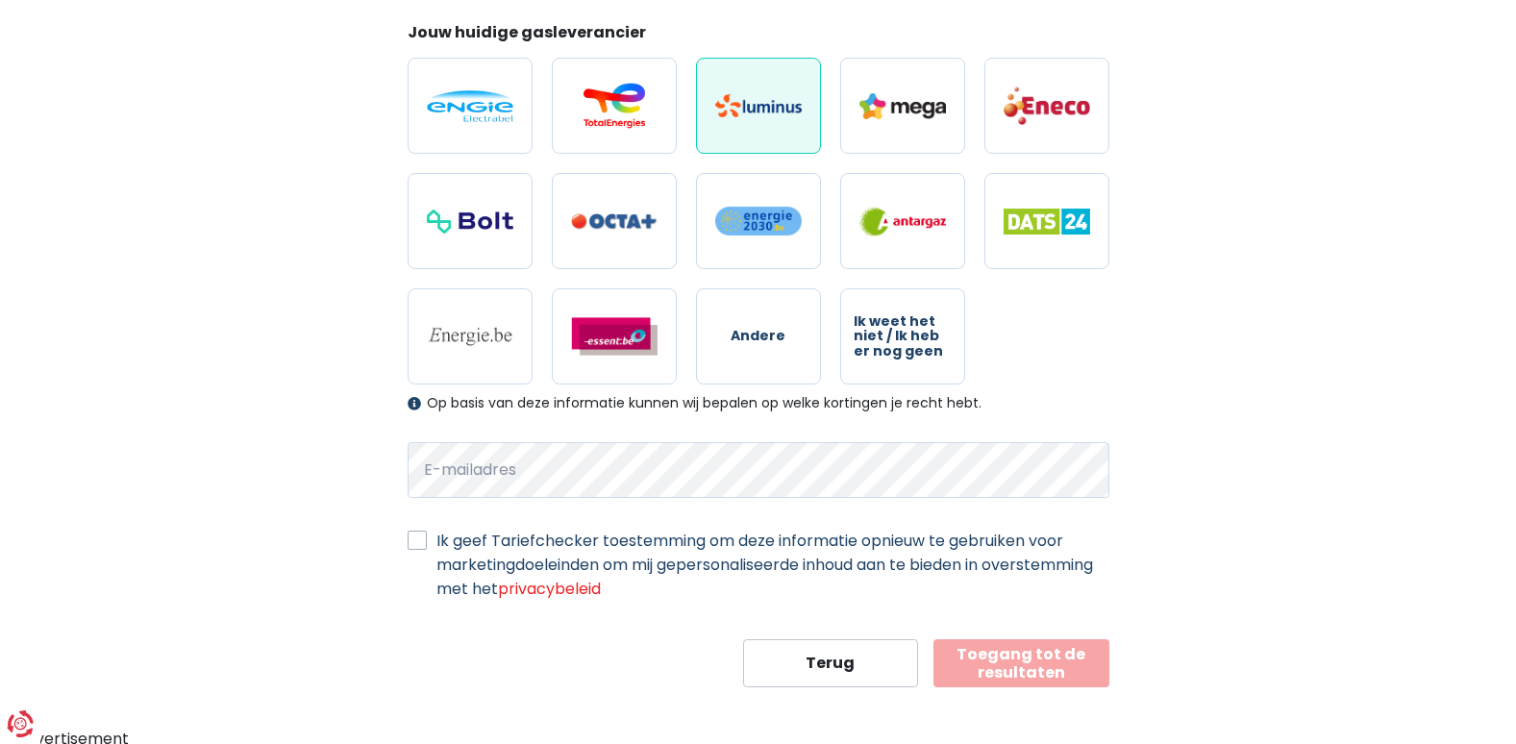
scroll to position [578, 0]
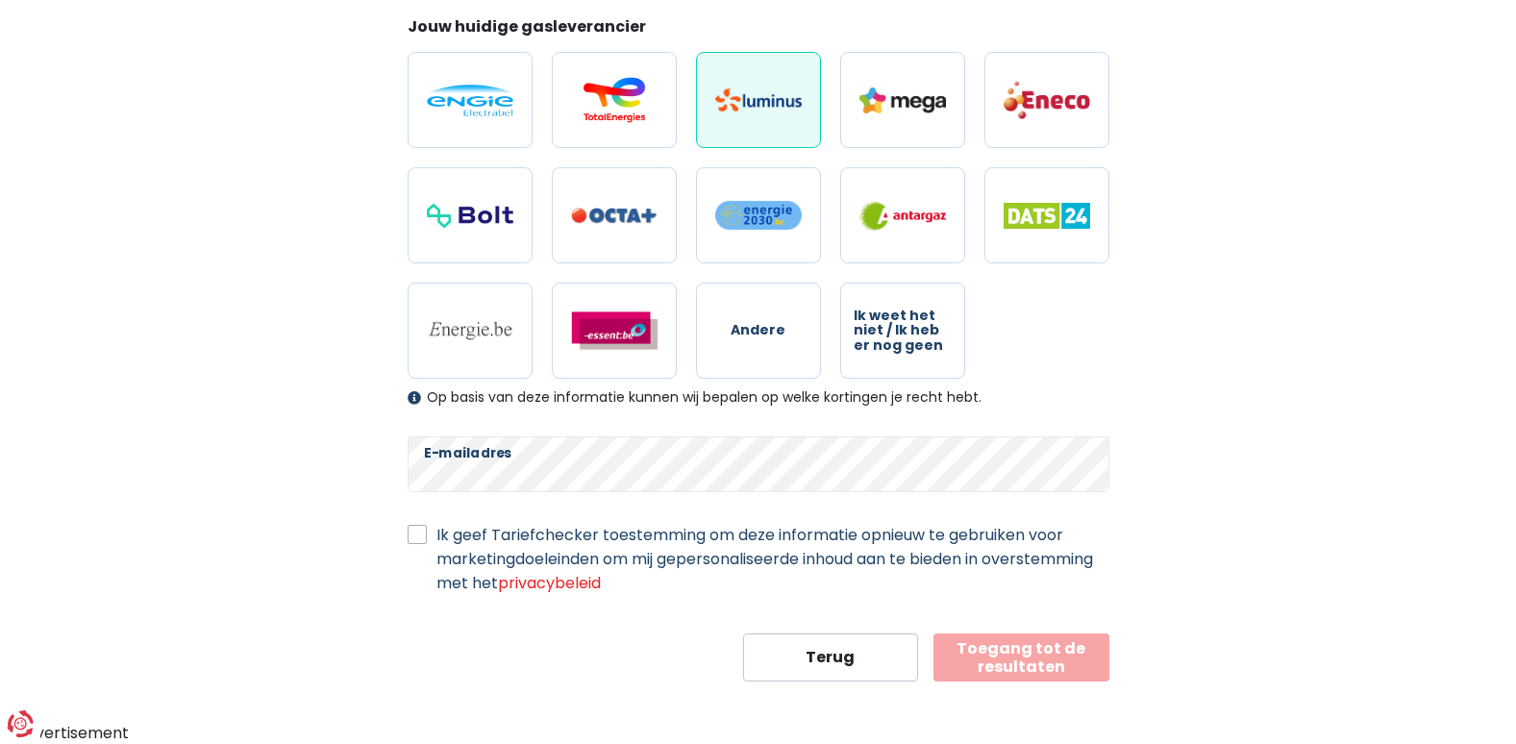
click at [436, 533] on label "Ik geef Tariefchecker toestemming om deze informatie opnieuw te gebruiken voor …" at bounding box center [772, 559] width 673 height 72
click at [421, 533] on input "Ik geef Tariefchecker toestemming om deze informatie opnieuw te gebruiken voor …" at bounding box center [417, 532] width 19 height 19
checkbox input "true"
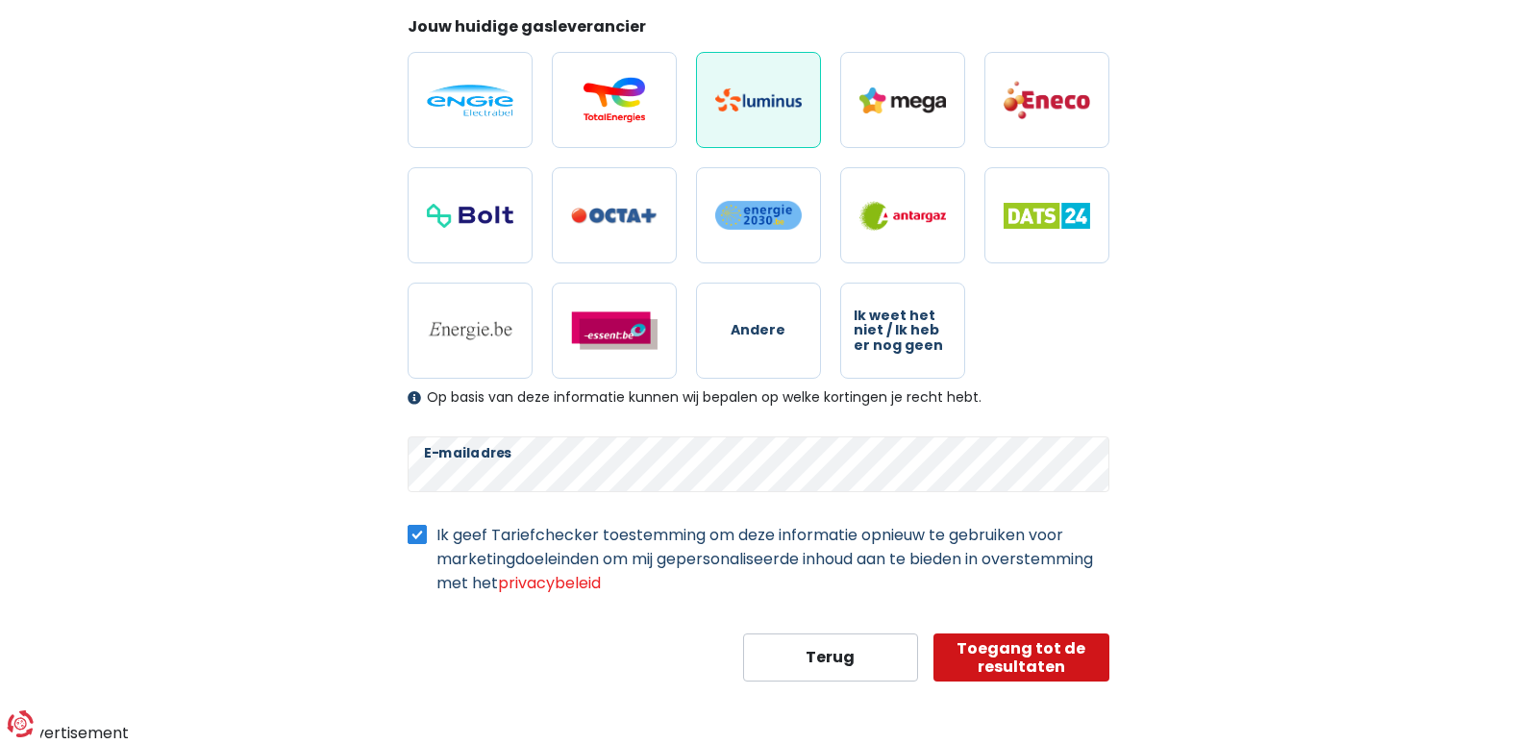
click at [1039, 650] on button "Toegang tot de resultaten" at bounding box center [1021, 657] width 176 height 48
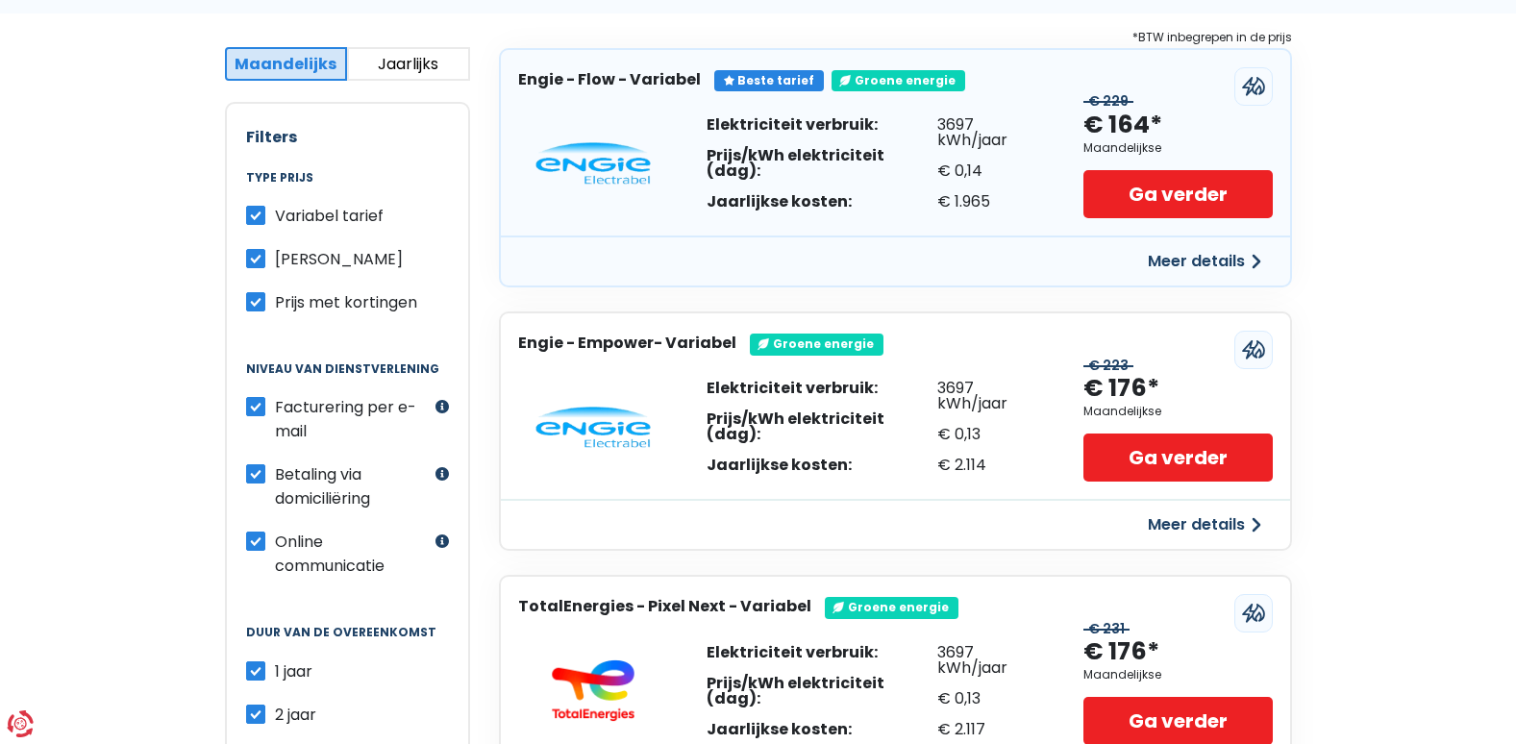
scroll to position [288, 0]
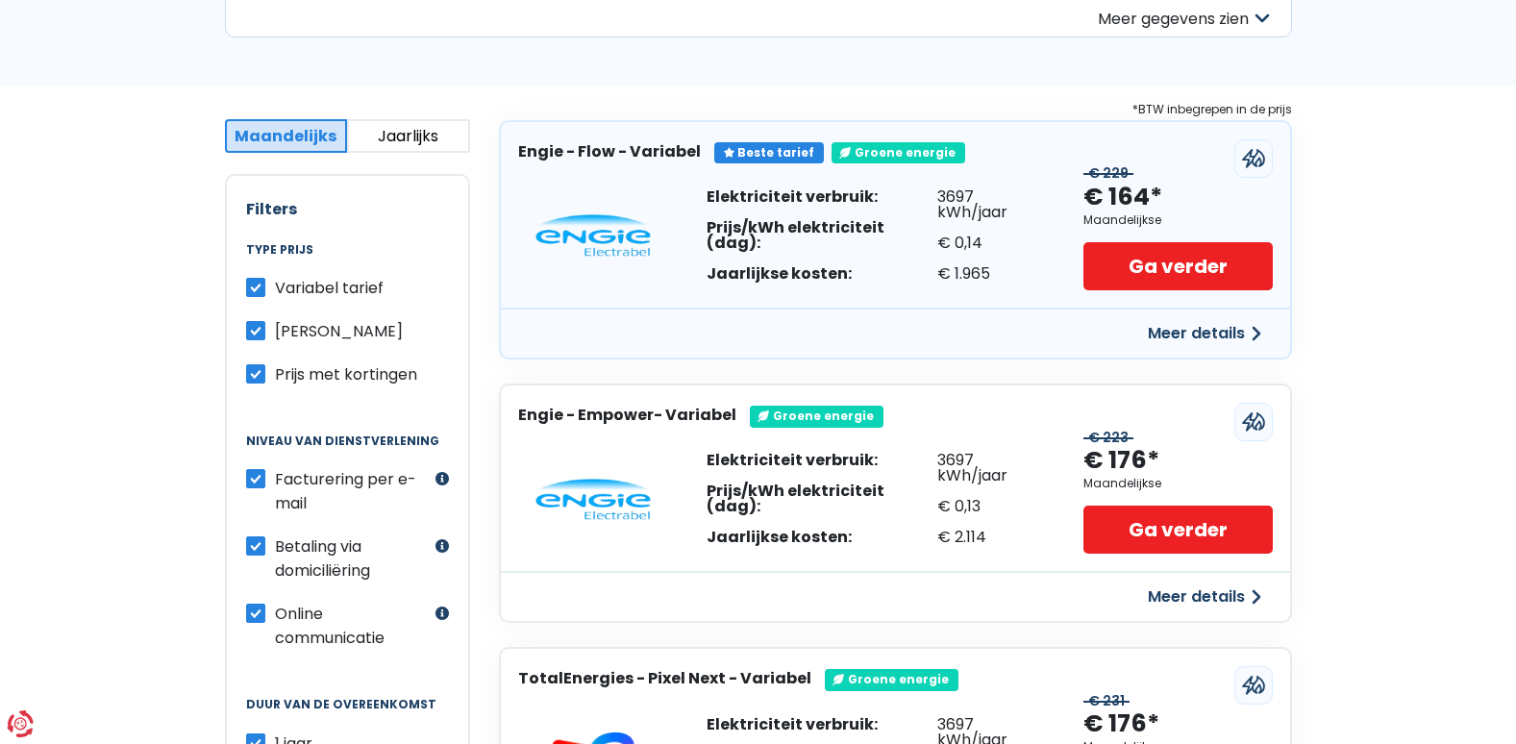
click at [275, 286] on label "Variabel tarief" at bounding box center [329, 288] width 109 height 24
click at [251, 286] on input "Variabel tarief" at bounding box center [255, 285] width 19 height 19
checkbox input "false"
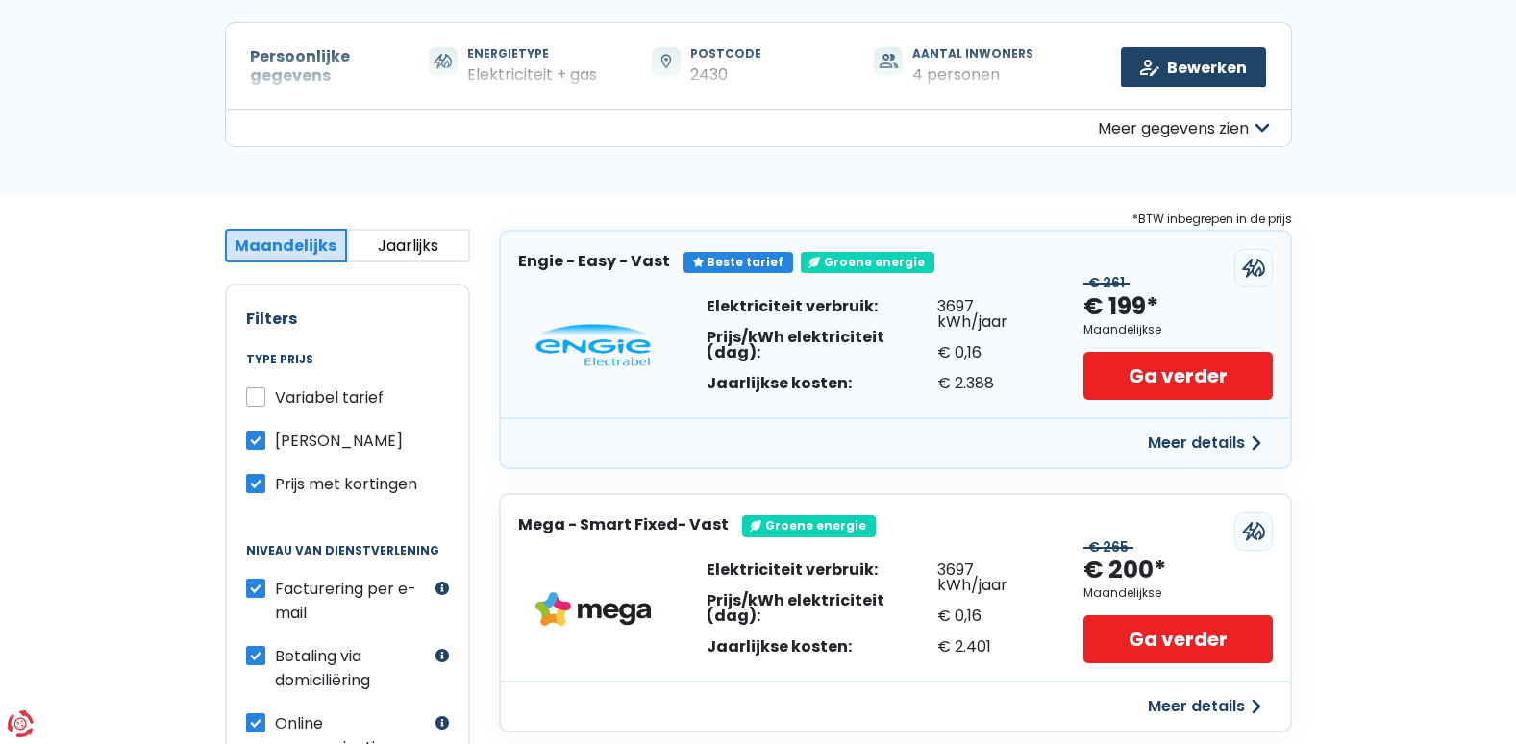
scroll to position [192, 0]
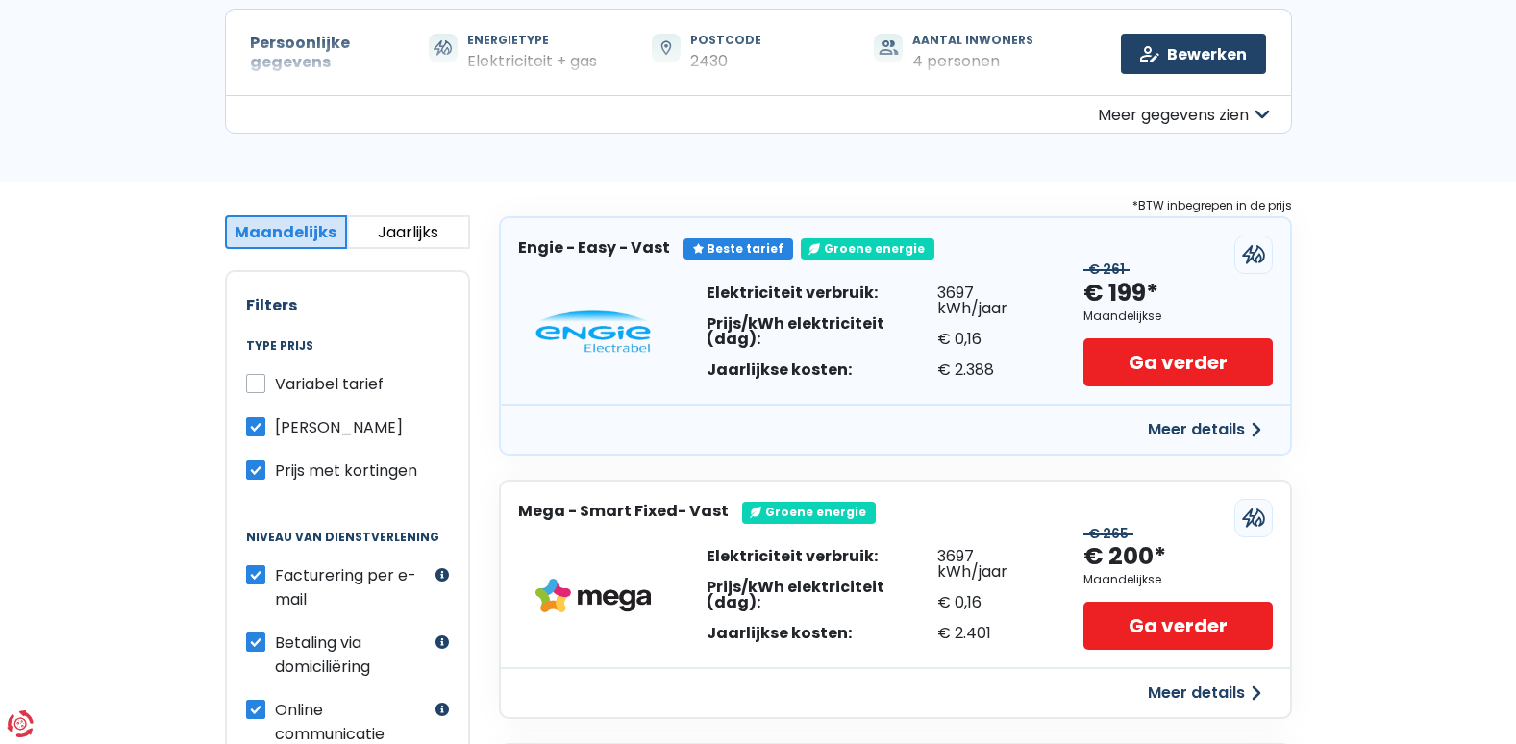
click at [427, 230] on button "Jaarlijks" at bounding box center [408, 232] width 123 height 34
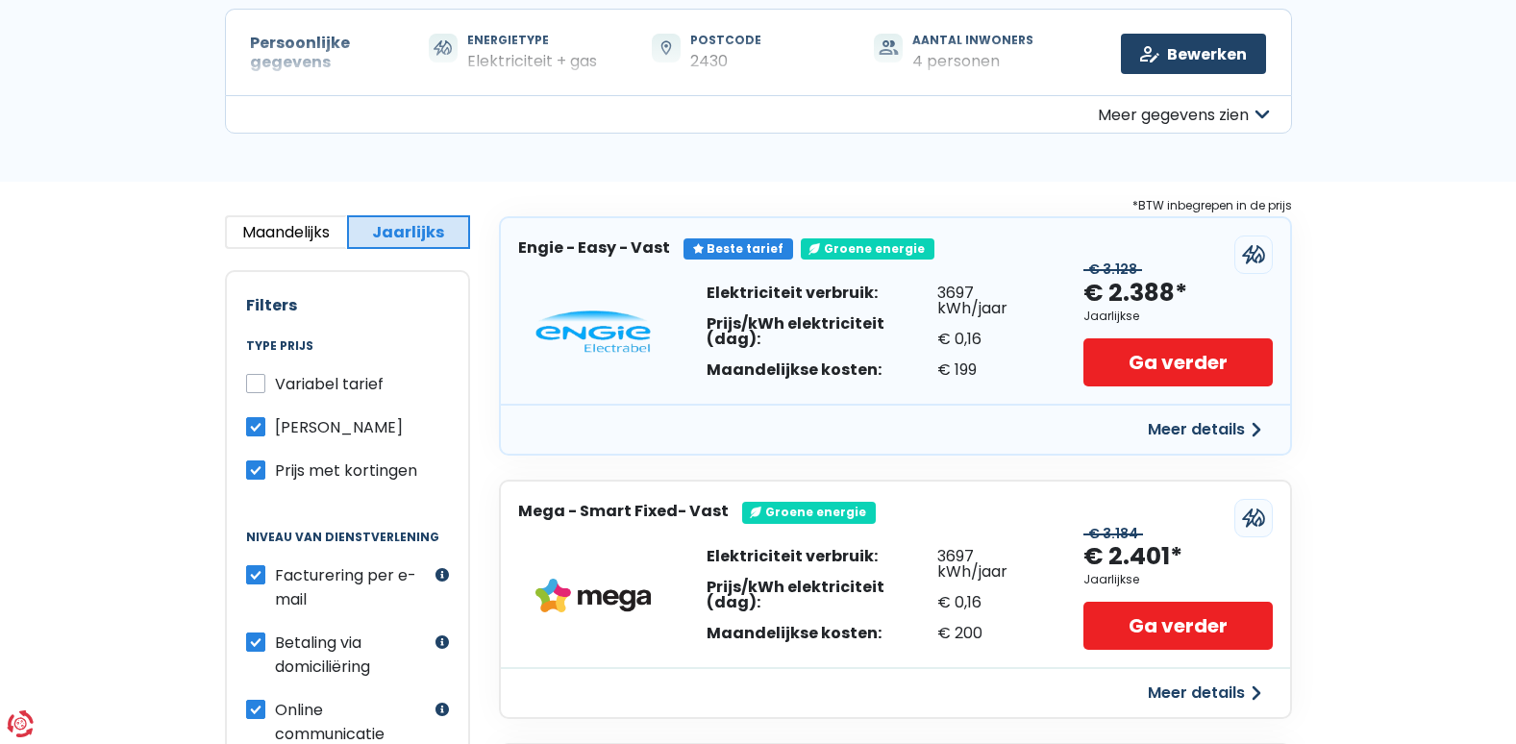
click at [307, 230] on button "Maandelijks" at bounding box center [286, 232] width 123 height 34
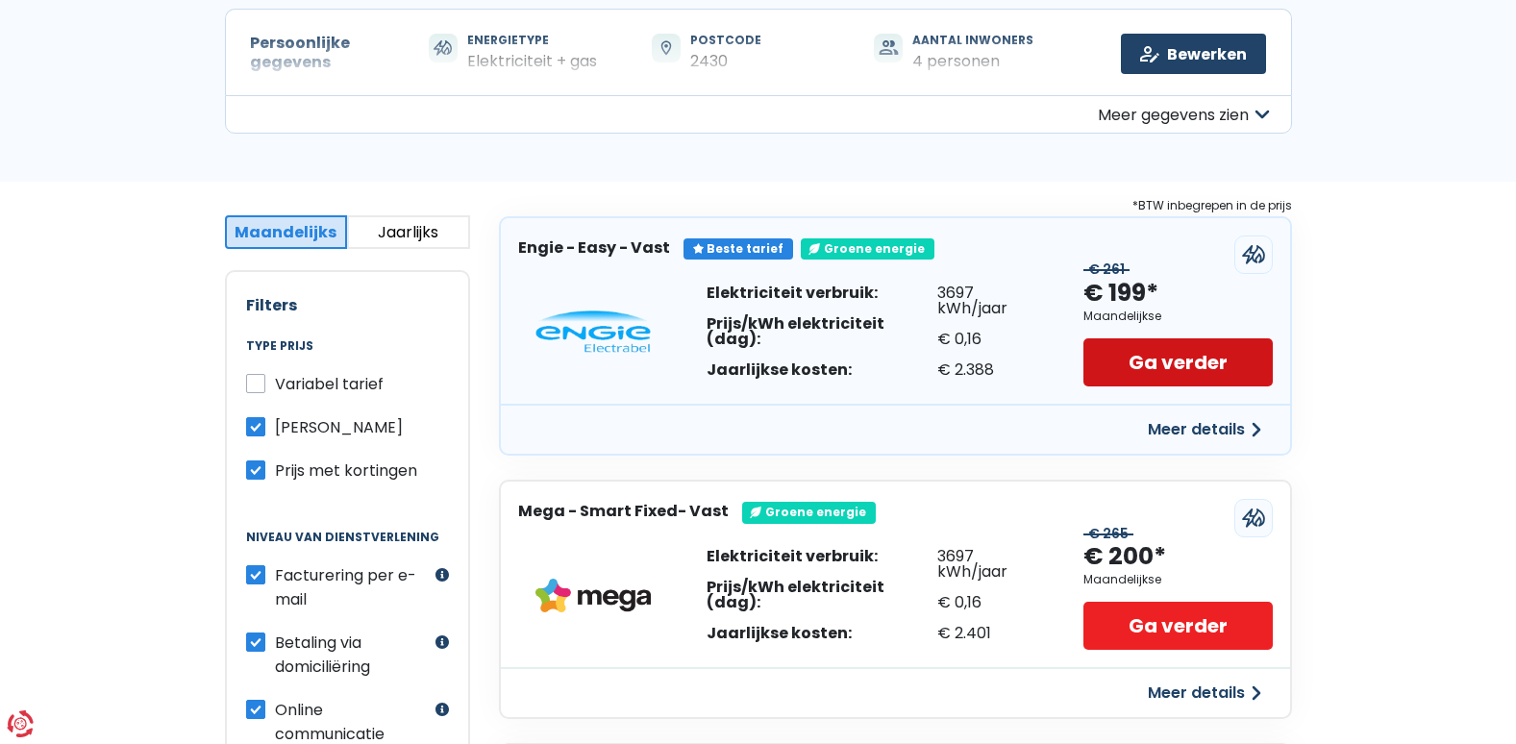
click at [1175, 359] on link "Ga verder" at bounding box center [1177, 362] width 188 height 48
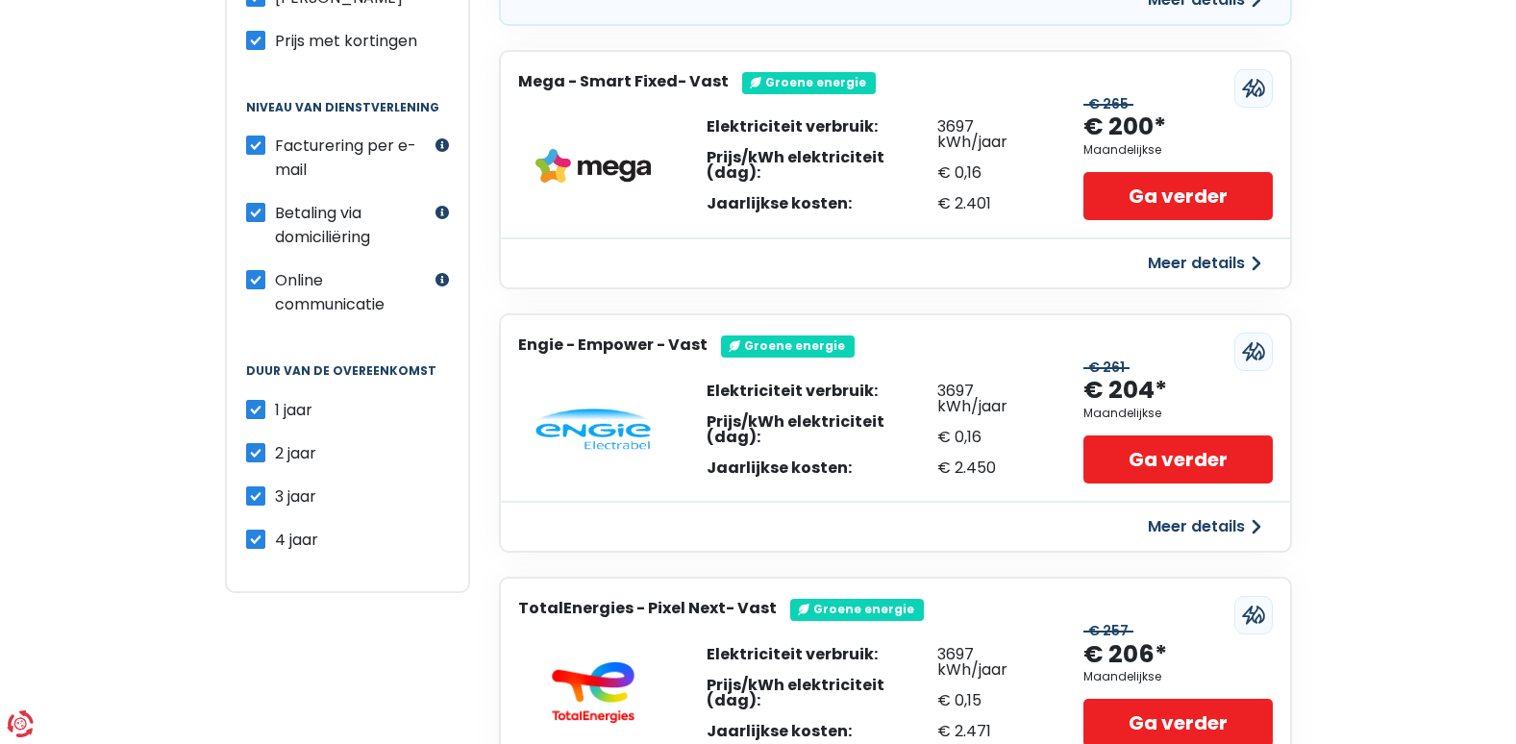
scroll to position [673, 0]
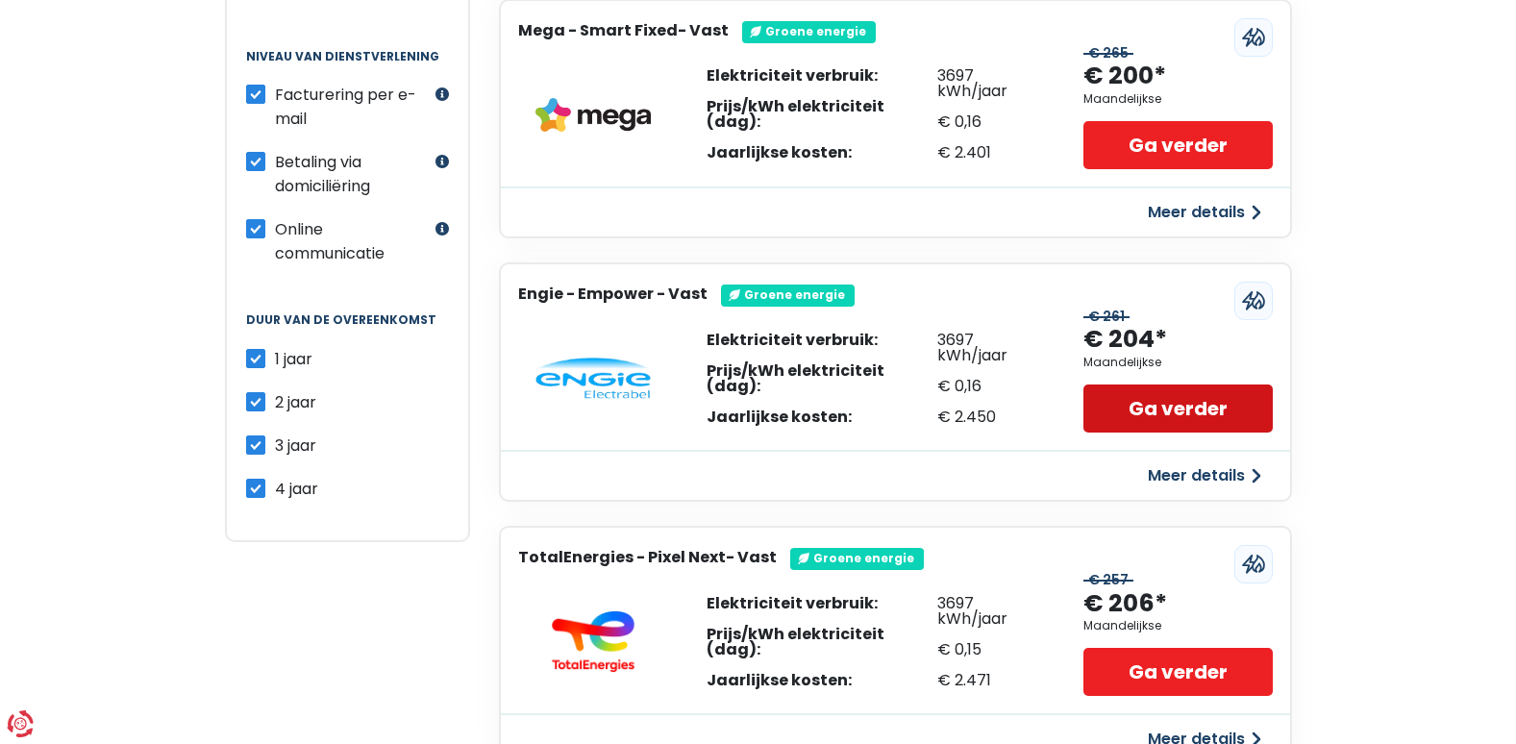
click at [1141, 402] on link "Ga verder" at bounding box center [1177, 408] width 188 height 48
click at [1140, 408] on link "Ga verder" at bounding box center [1177, 408] width 188 height 48
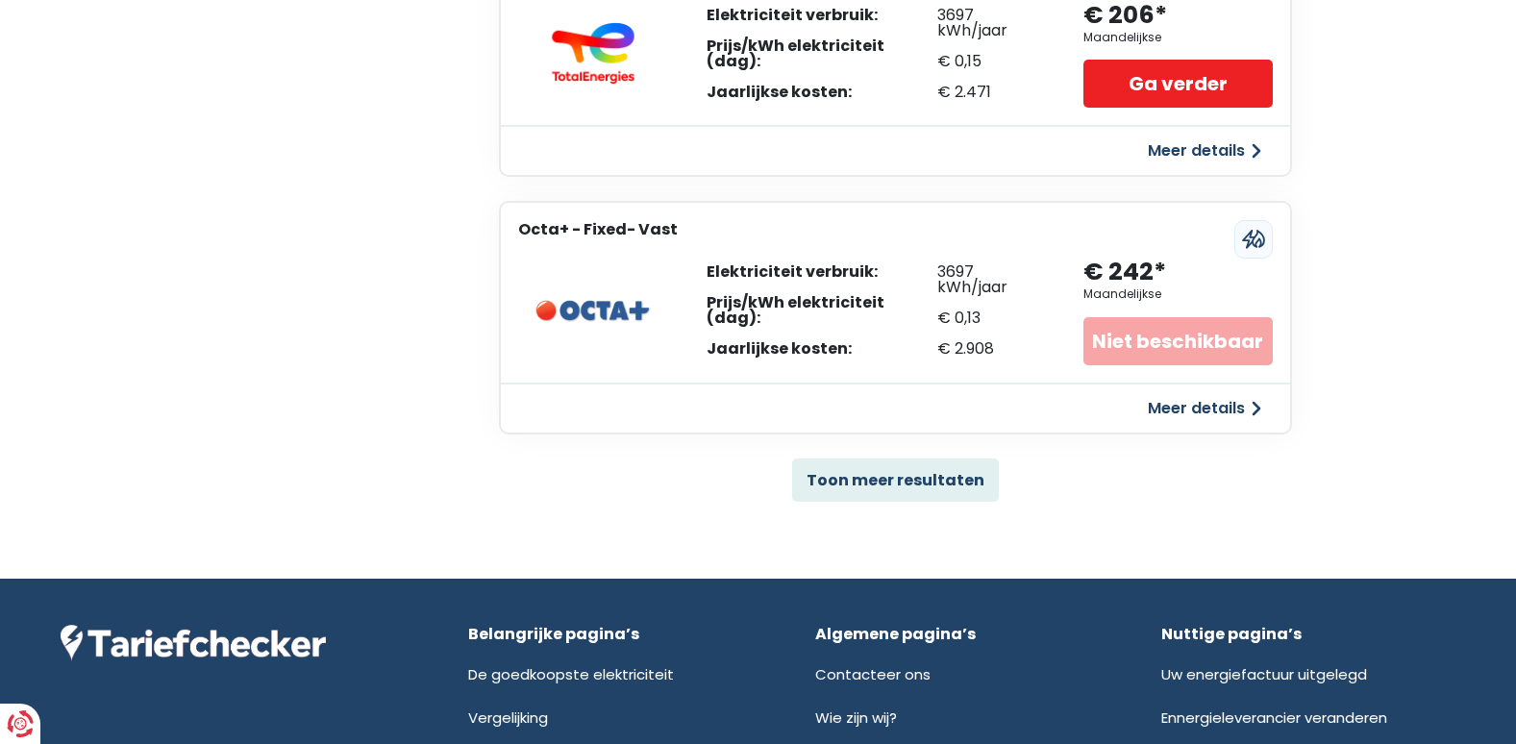
scroll to position [1346, 0]
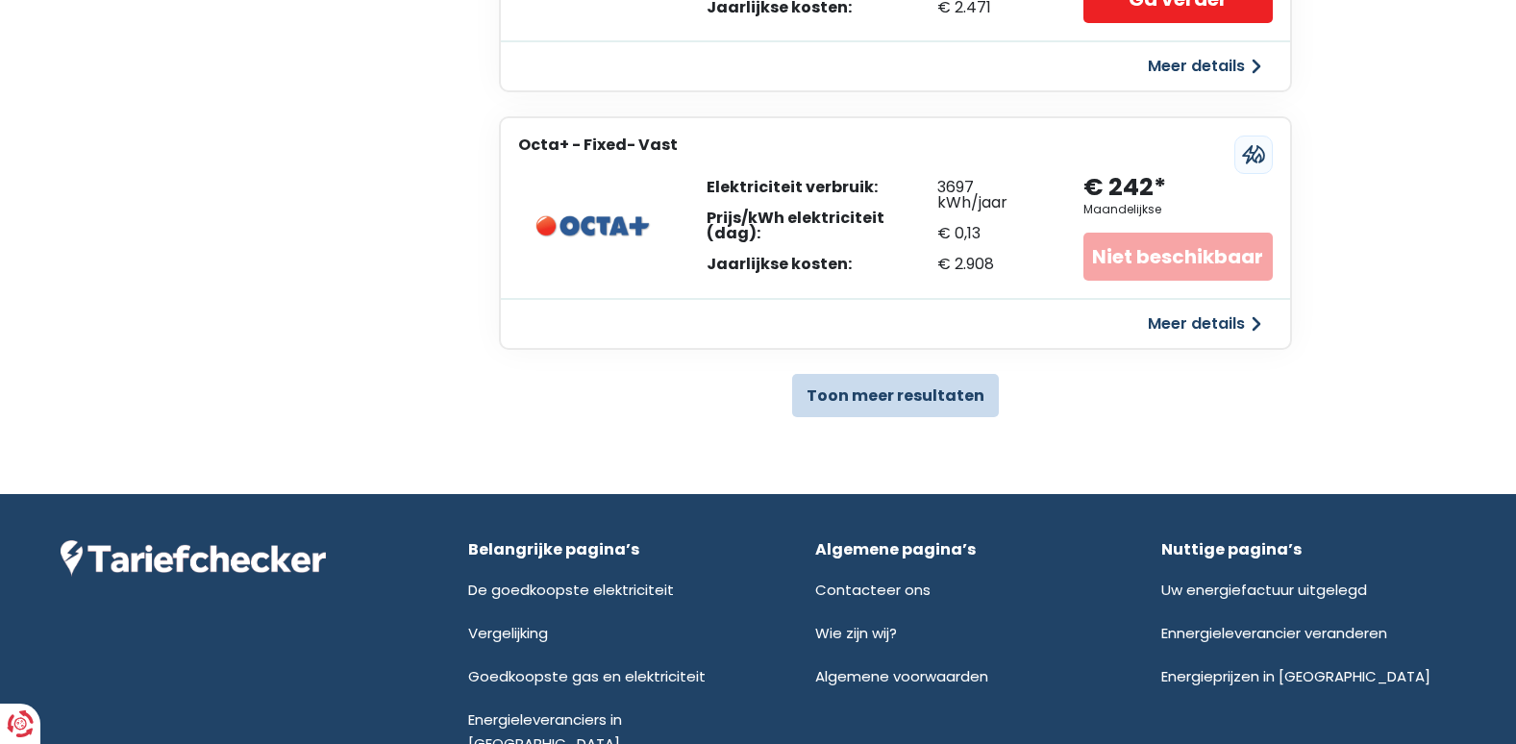
click at [920, 394] on button "Toon meer resultaten" at bounding box center [895, 395] width 207 height 43
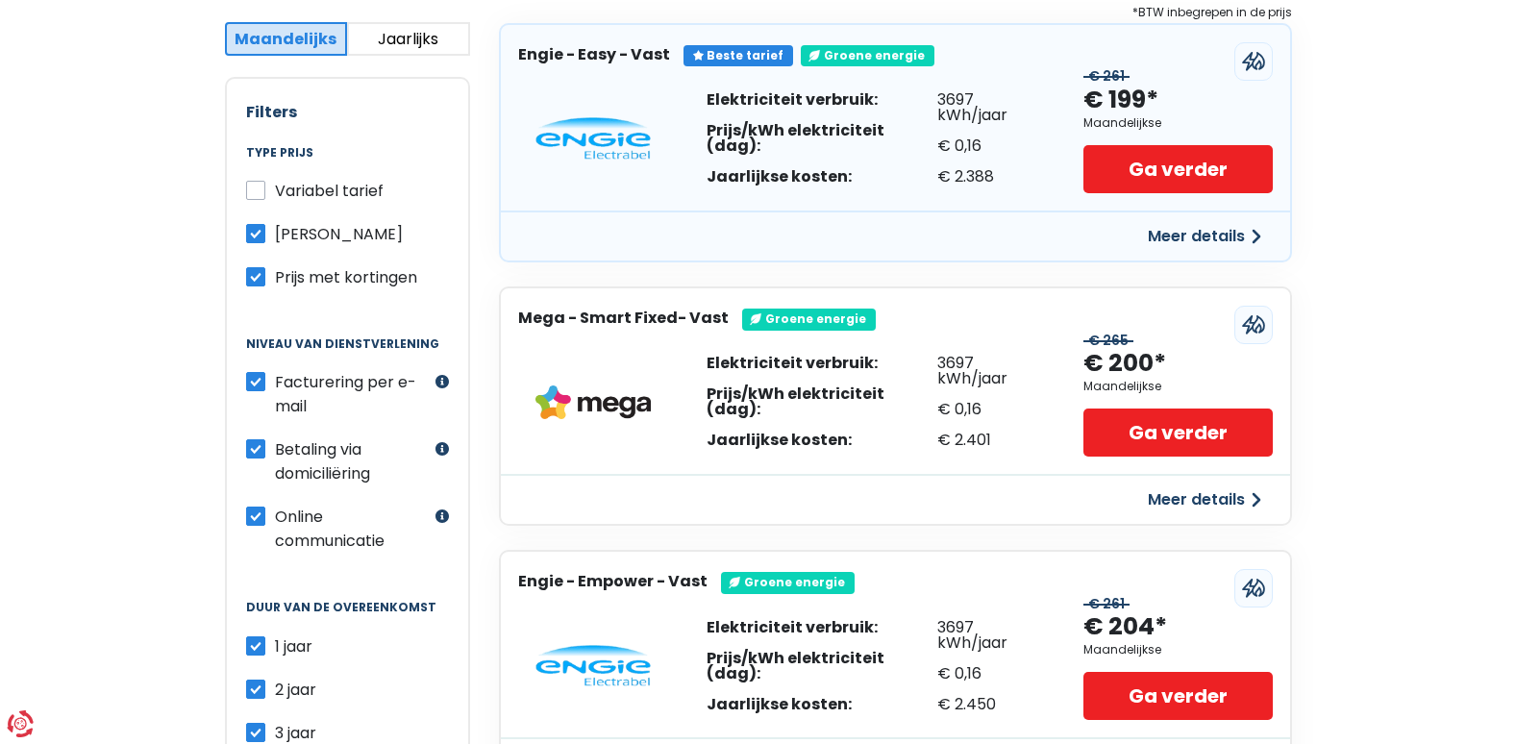
scroll to position [96, 0]
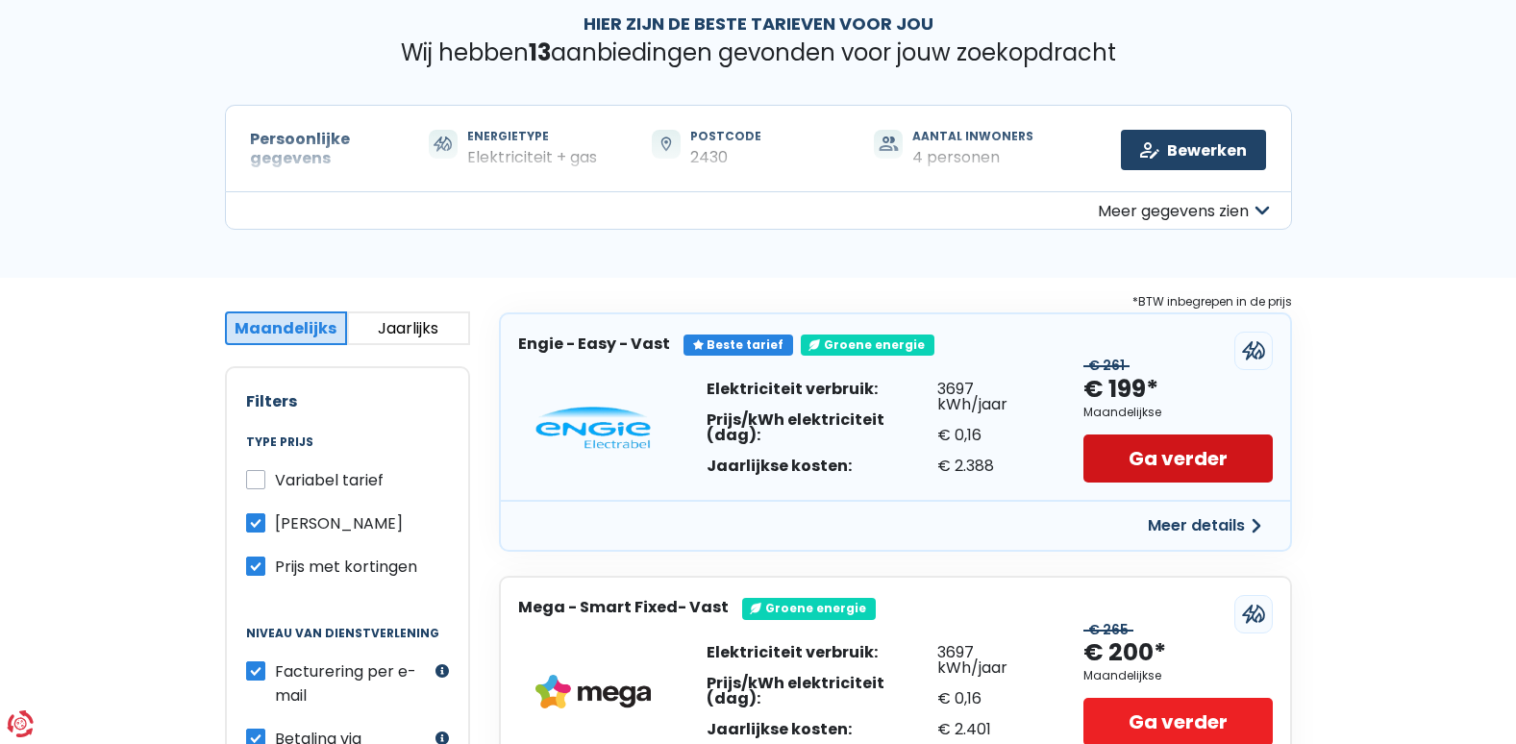
click at [1159, 449] on link "Ga verder" at bounding box center [1177, 458] width 188 height 48
